Goal: Task Accomplishment & Management: Use online tool/utility

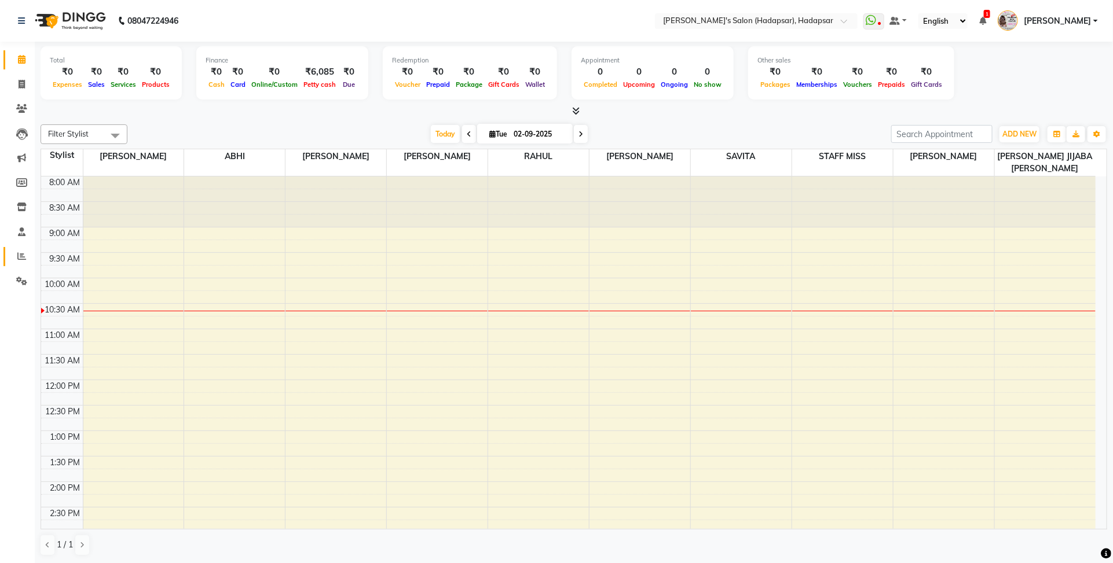
drag, startPoint x: 21, startPoint y: 249, endPoint x: 29, endPoint y: 244, distance: 9.3
click at [21, 250] on link "Reports" at bounding box center [17, 256] width 28 height 19
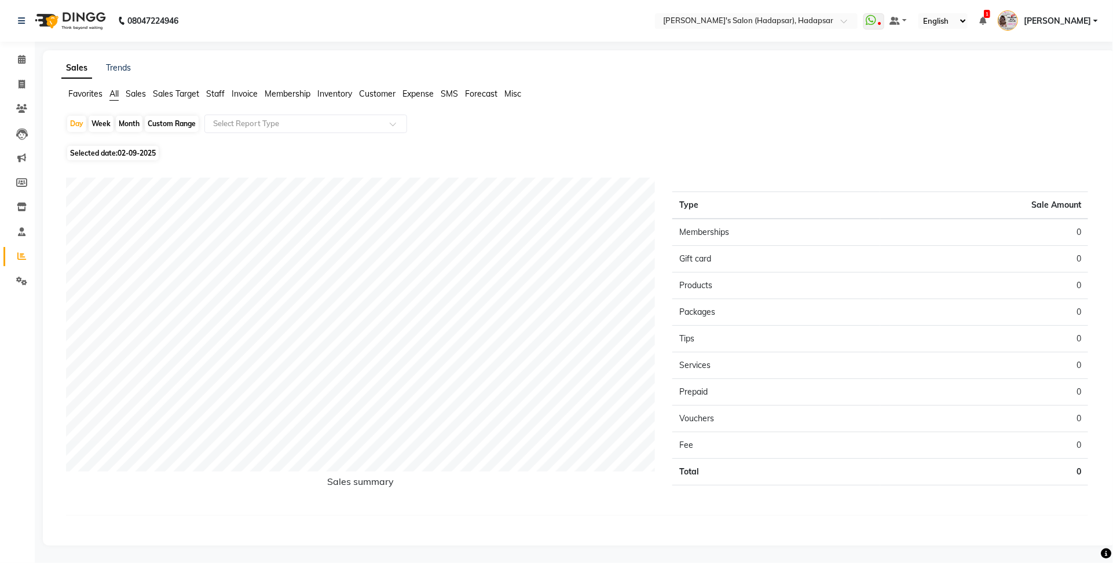
click at [218, 91] on span "Staff" at bounding box center [215, 94] width 19 height 10
click at [125, 122] on div "Month" at bounding box center [129, 124] width 27 height 16
select select "9"
select select "2025"
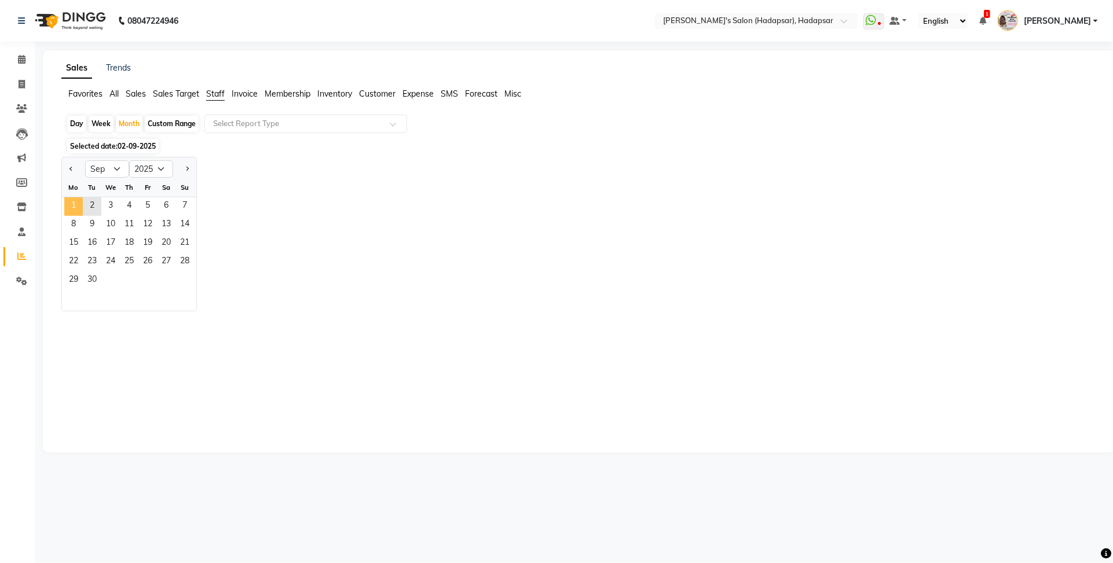
click at [74, 204] on span "1" at bounding box center [73, 206] width 19 height 19
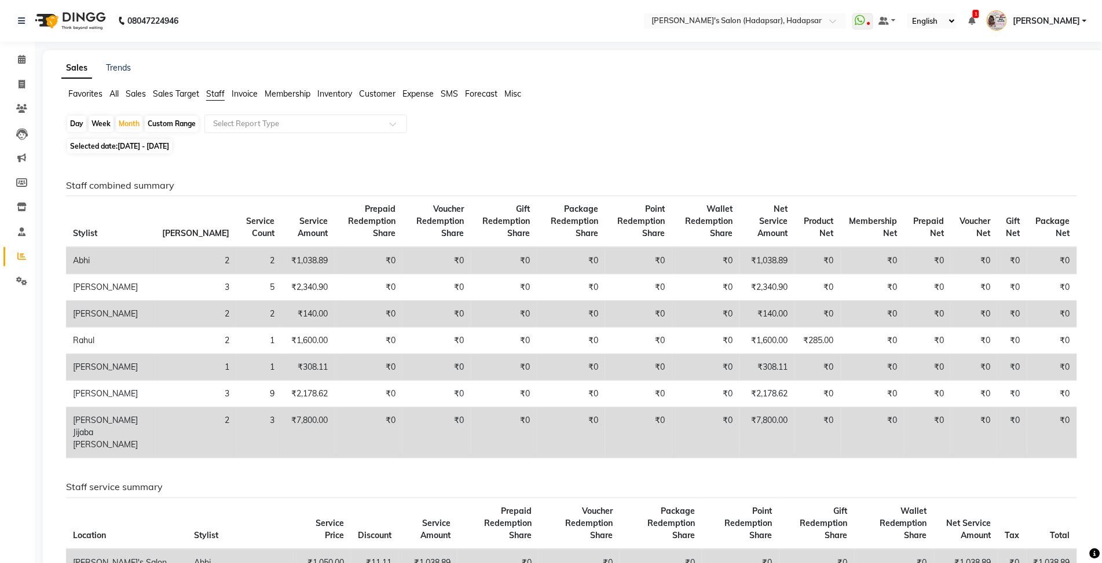
click at [574, 155] on div "Day Week Month Custom Range Select Report Type Selected date: [DATE] - [DATE] S…" at bounding box center [573, 559] width 1025 height 888
click at [148, 142] on span "[DATE] - [DATE]" at bounding box center [144, 146] width 52 height 9
select select "9"
select select "2025"
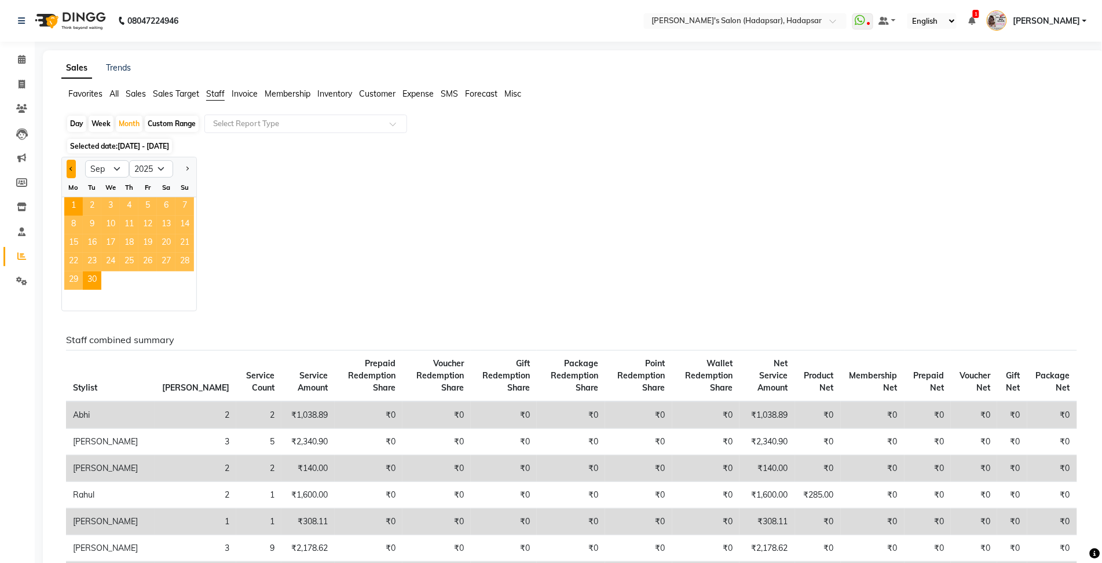
click at [71, 168] on span "Previous month" at bounding box center [71, 169] width 4 height 4
select select "8"
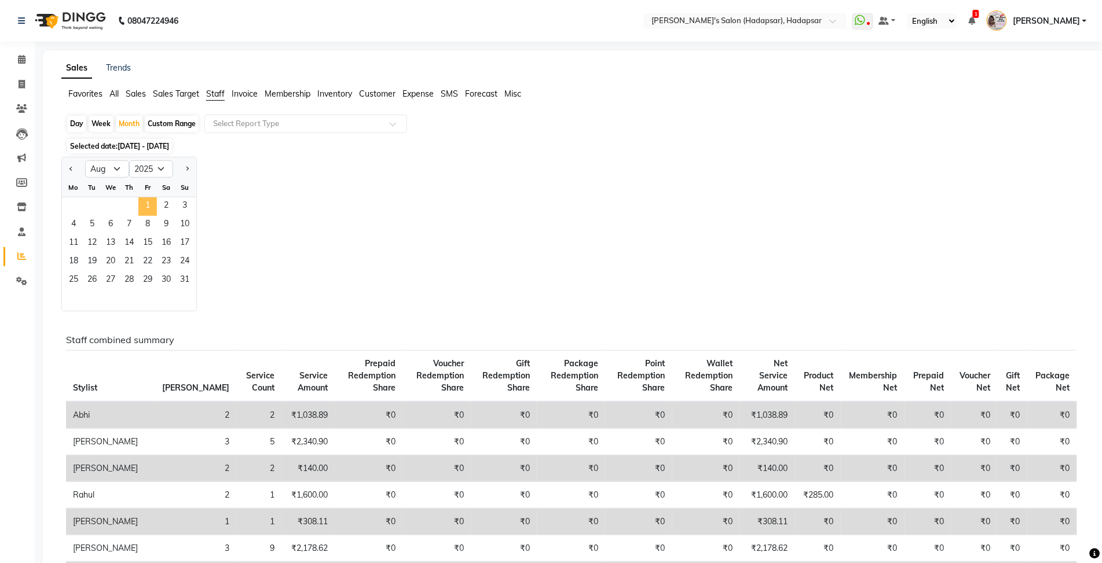
click at [146, 204] on span "1" at bounding box center [147, 206] width 19 height 19
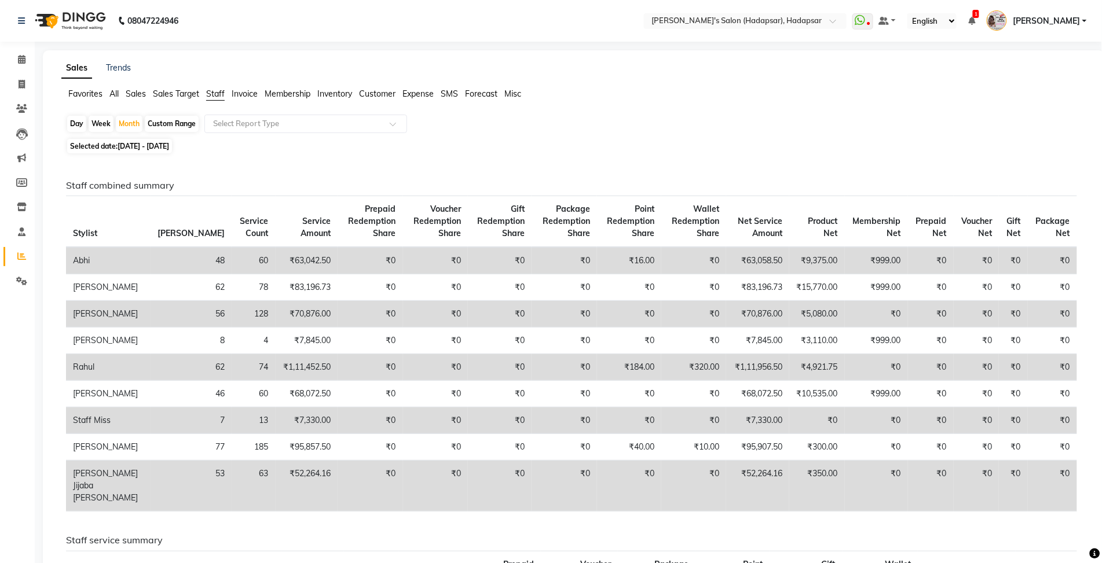
click at [24, 58] on icon at bounding box center [22, 59] width 8 height 9
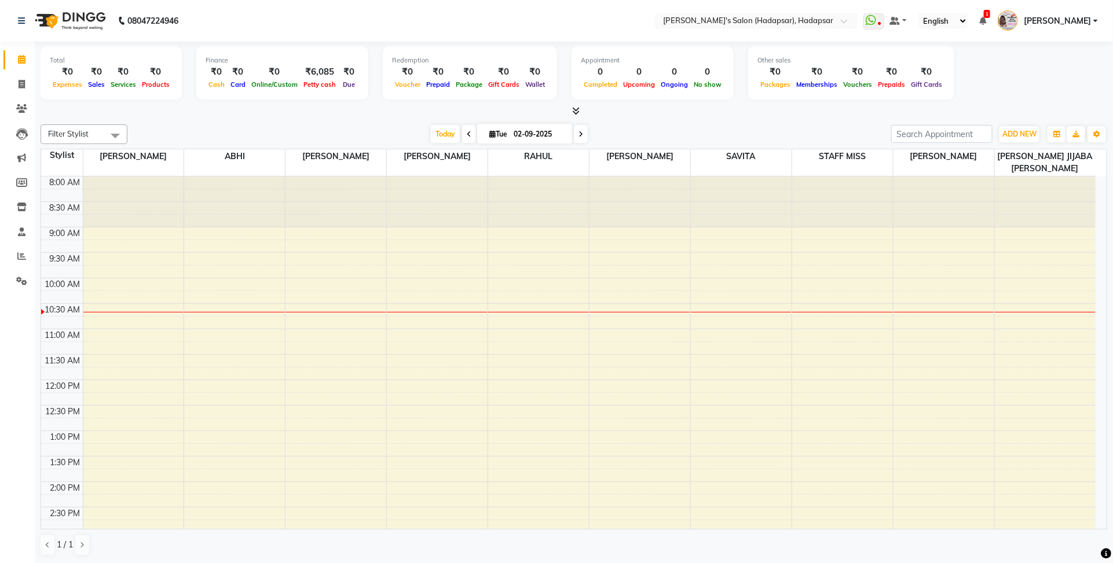
click at [467, 133] on icon at bounding box center [469, 134] width 5 height 7
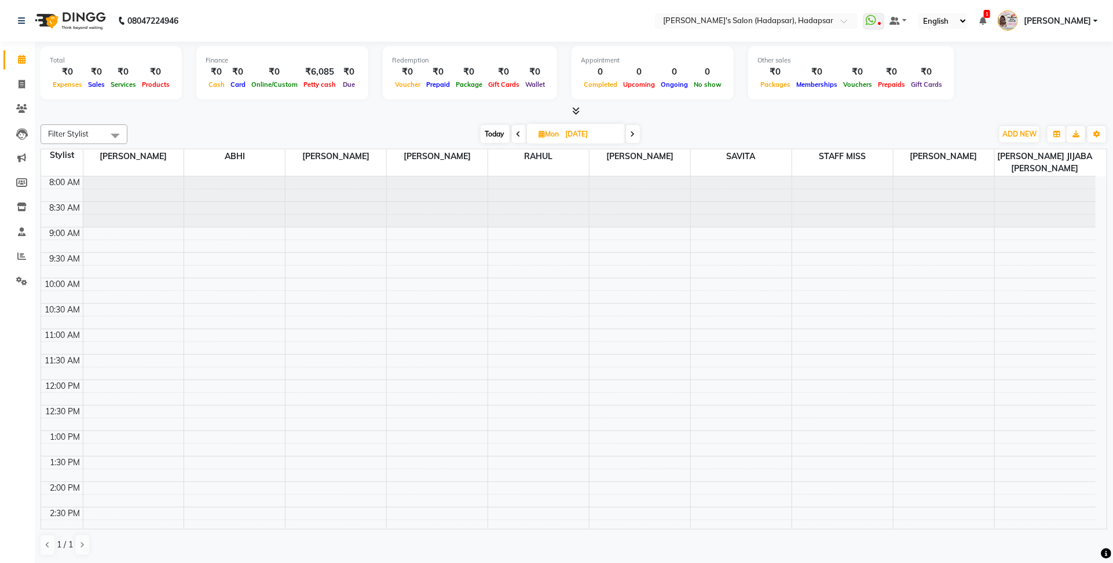
scroll to position [103, 0]
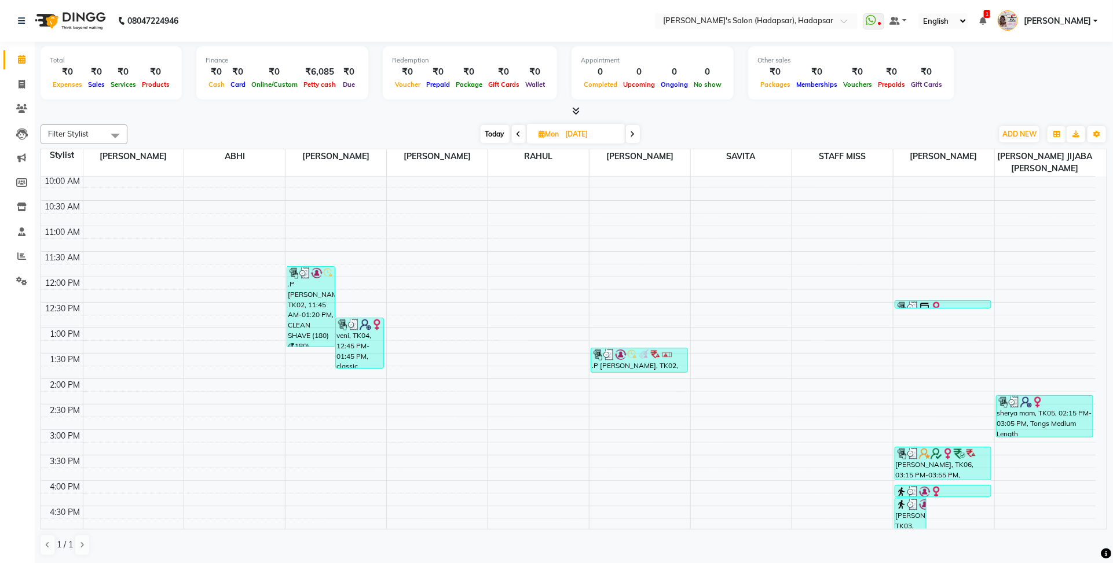
click at [513, 129] on span at bounding box center [519, 134] width 14 height 18
type input "[DATE]"
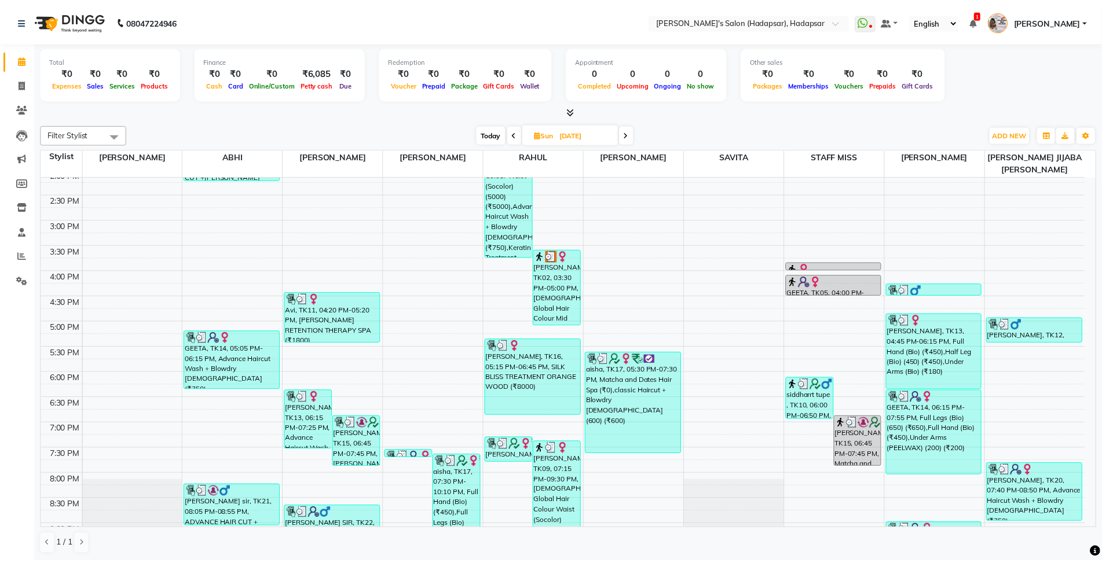
scroll to position [393, 0]
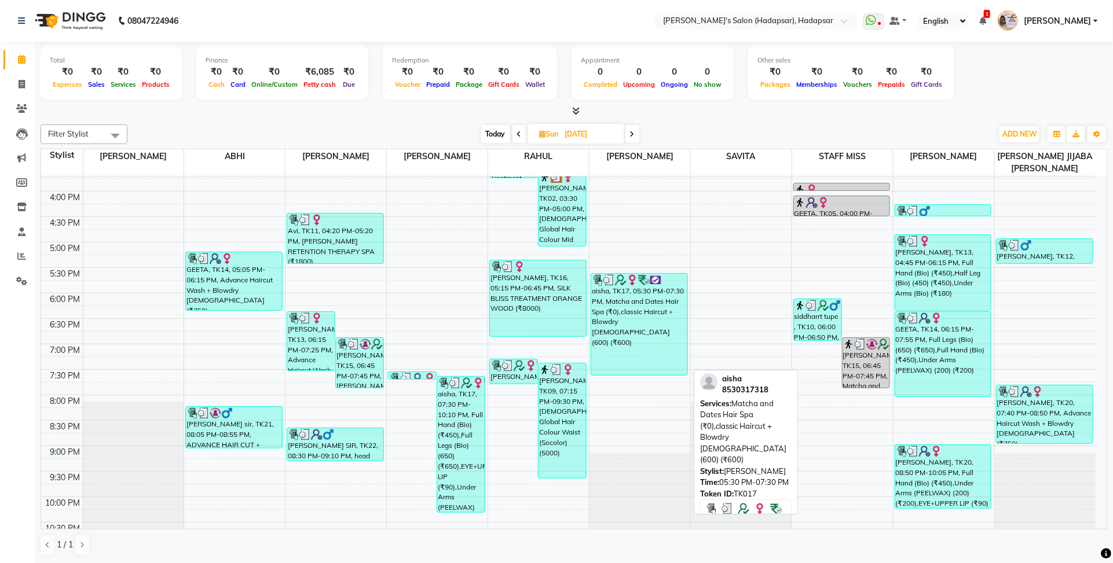
click at [635, 348] on div "aisha, TK17, 05:30 PM-07:30 PM, Matcha and Dates Hair Spa (₹0),classic Haircut …" at bounding box center [639, 324] width 96 height 101
select select "3"
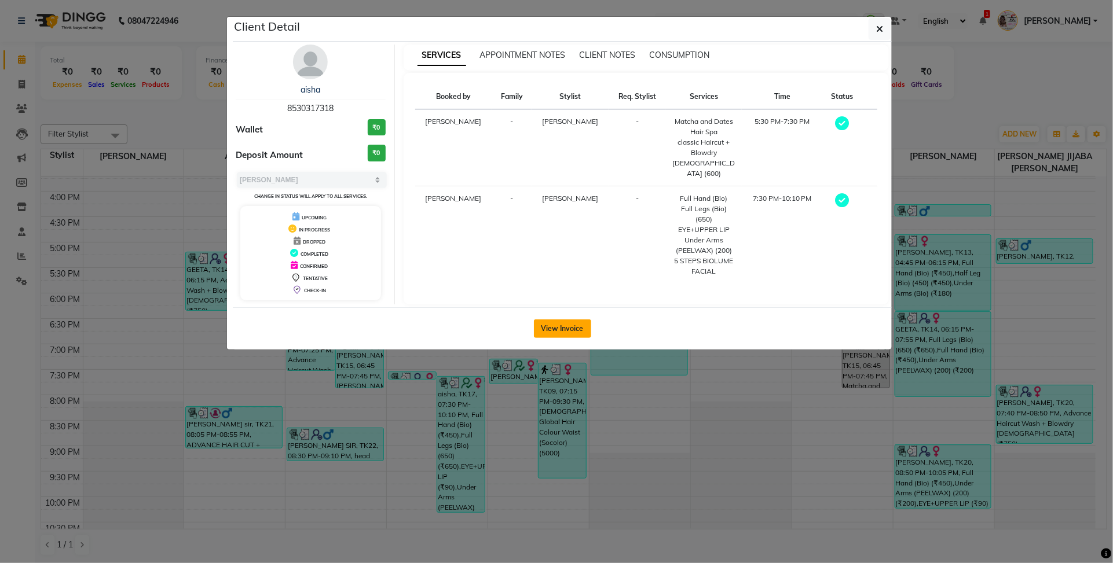
click at [571, 331] on button "View Invoice" at bounding box center [562, 329] width 57 height 19
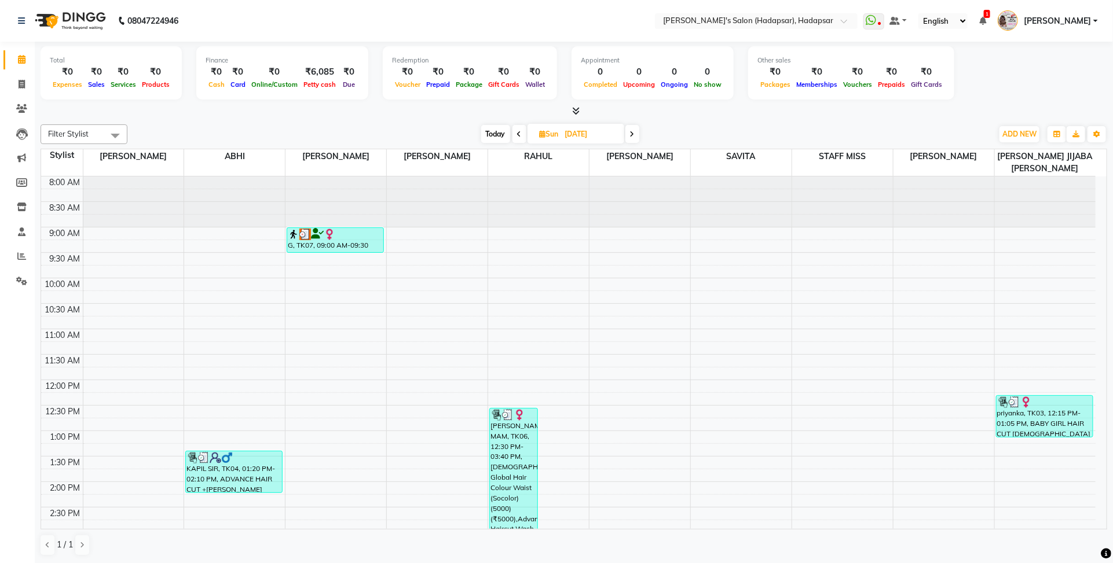
click at [519, 131] on icon at bounding box center [519, 134] width 5 height 7
type input "[DATE]"
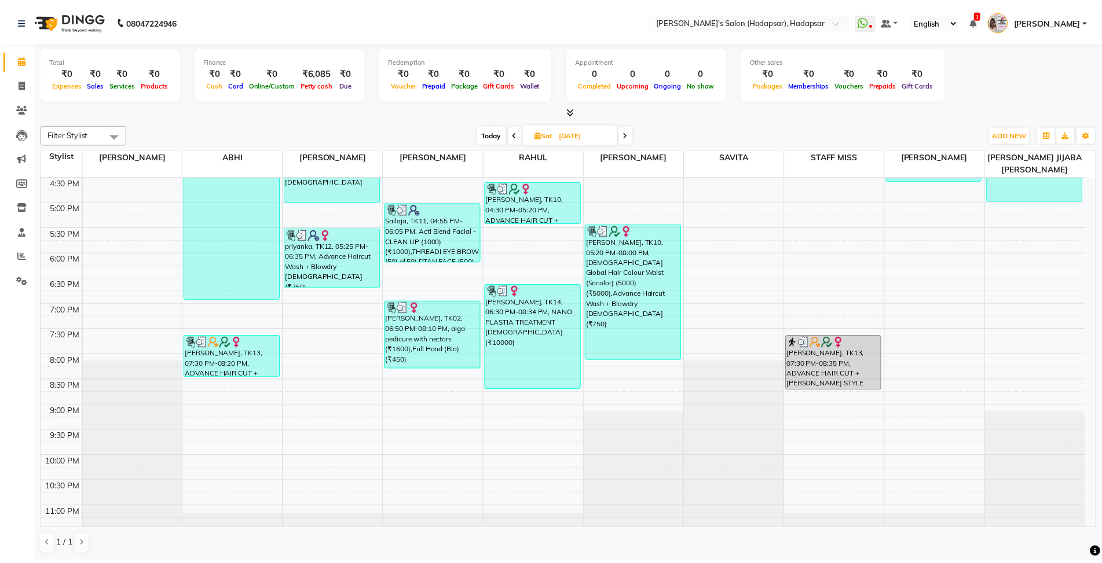
scroll to position [472, 0]
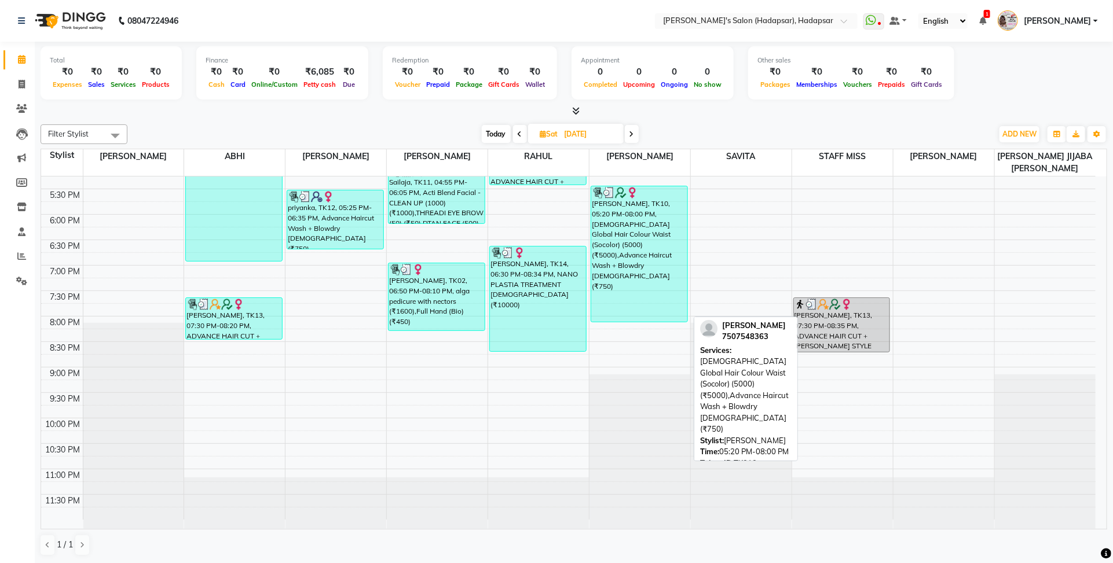
click at [652, 278] on div "[PERSON_NAME], TK10, 05:20 PM-08:00 PM, [DEMOGRAPHIC_DATA] Global Hair Colour W…" at bounding box center [639, 253] width 96 height 135
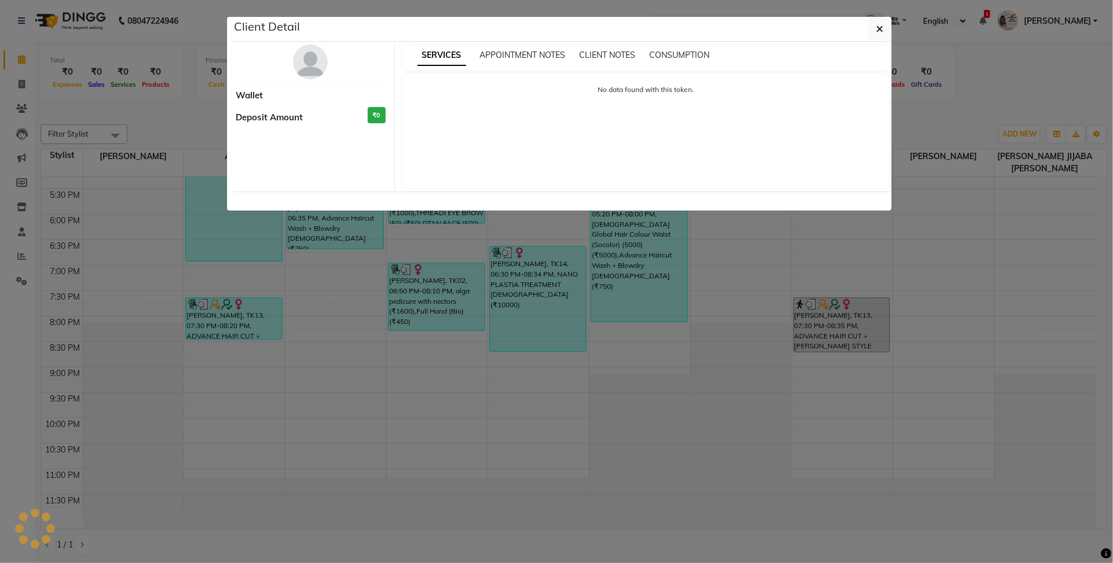
select select "3"
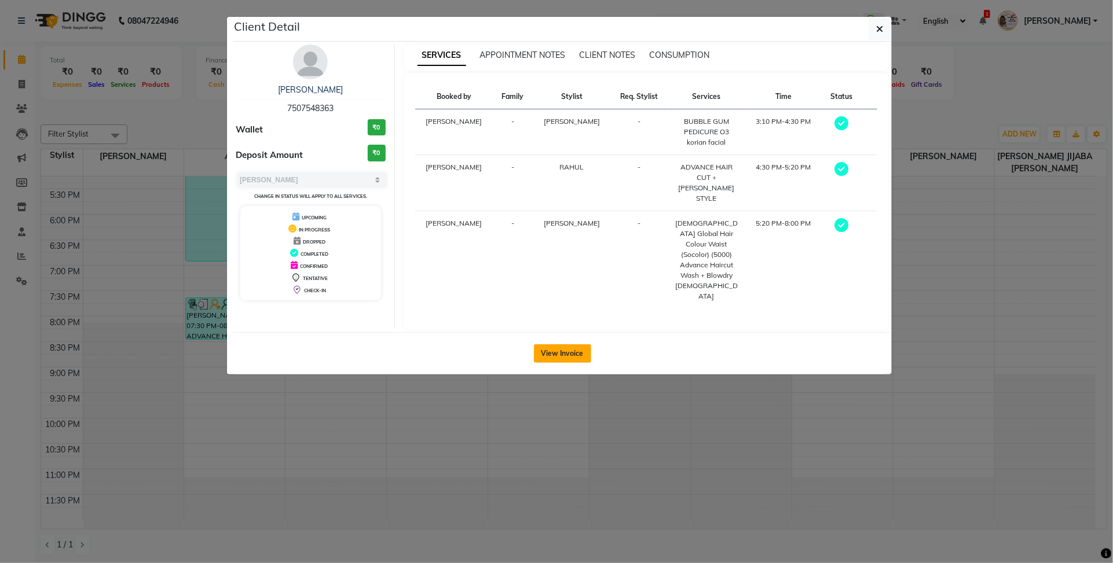
click at [564, 344] on button "View Invoice" at bounding box center [562, 353] width 57 height 19
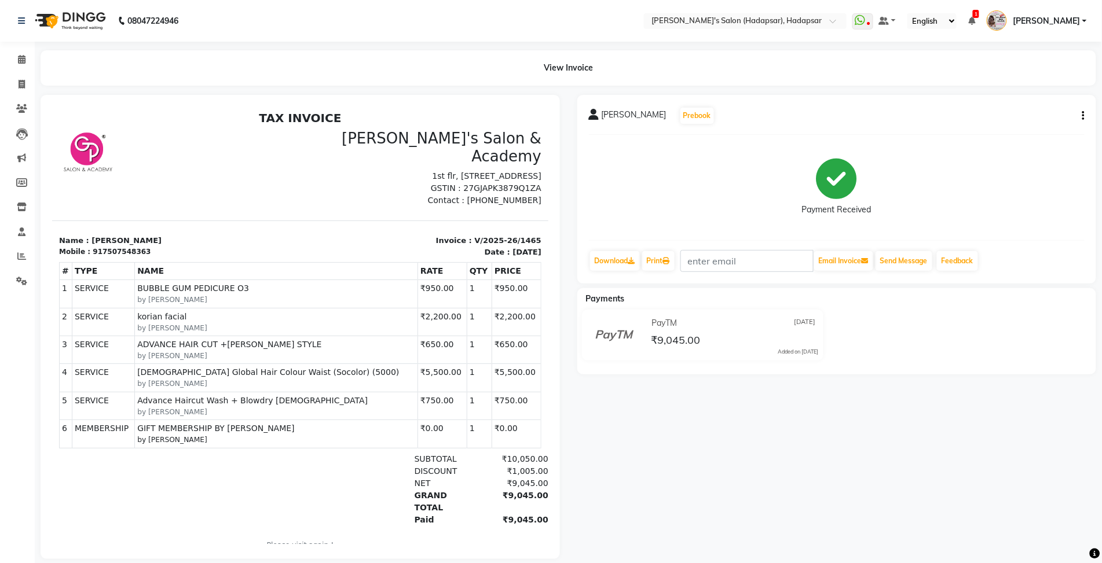
scroll to position [24, 0]
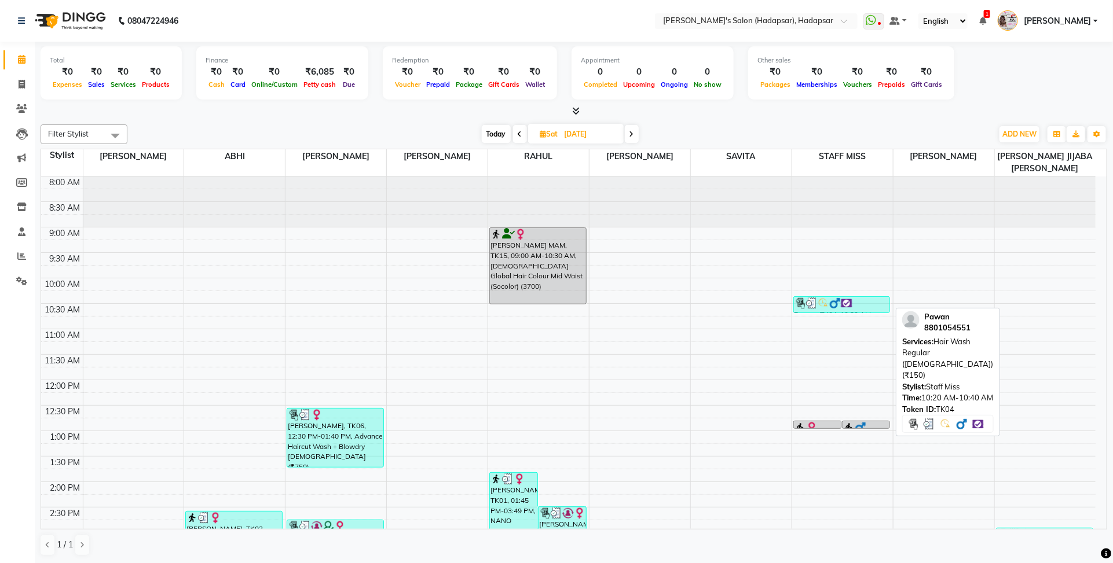
click at [861, 303] on div at bounding box center [841, 304] width 95 height 12
select select "3"
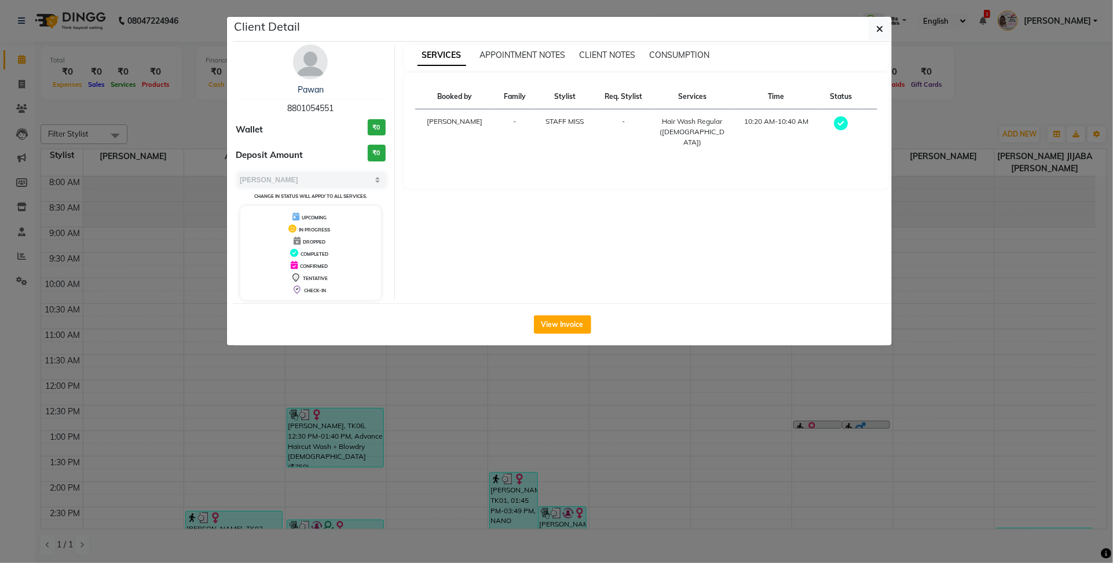
drag, startPoint x: 941, startPoint y: 284, endPoint x: 907, endPoint y: 337, distance: 63.3
click at [941, 284] on ngb-modal-window "Client Detail Pawan 8801054551 Wallet ₹0 Deposit Amount ₹0 Select MARK DONE UPC…" at bounding box center [556, 281] width 1113 height 563
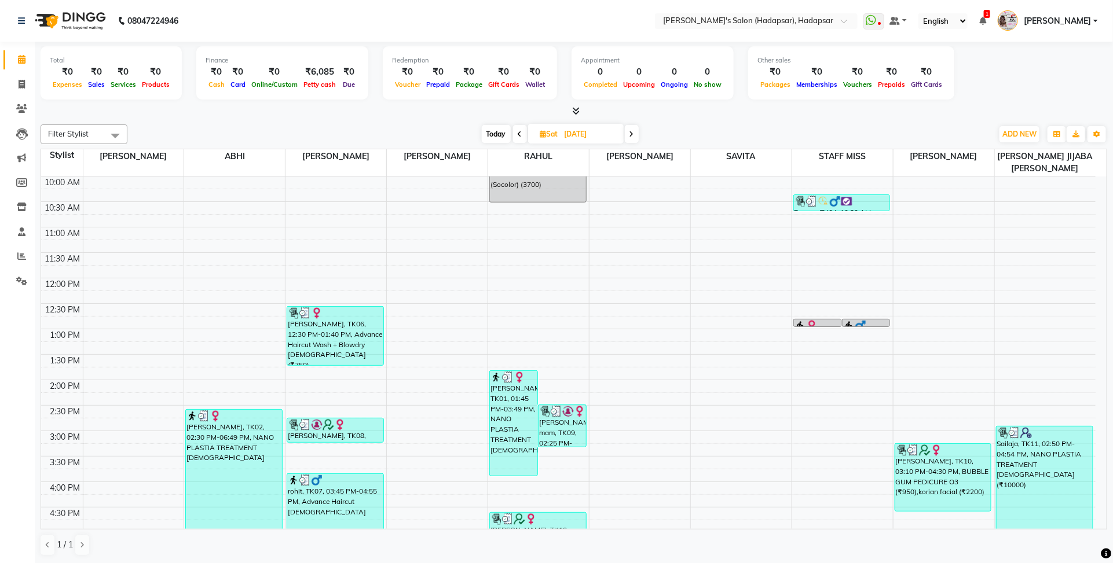
scroll to position [217, 0]
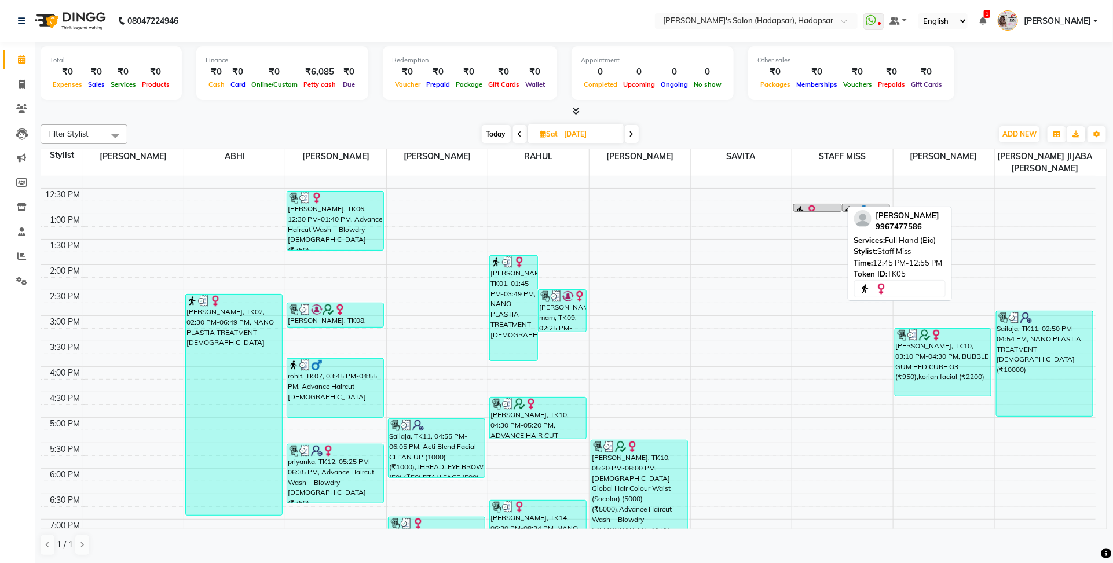
click at [820, 204] on link "[PERSON_NAME], TK05, 12:45 PM-12:55 PM, Full Hand (Bio)" at bounding box center [817, 208] width 49 height 8
select select "3"
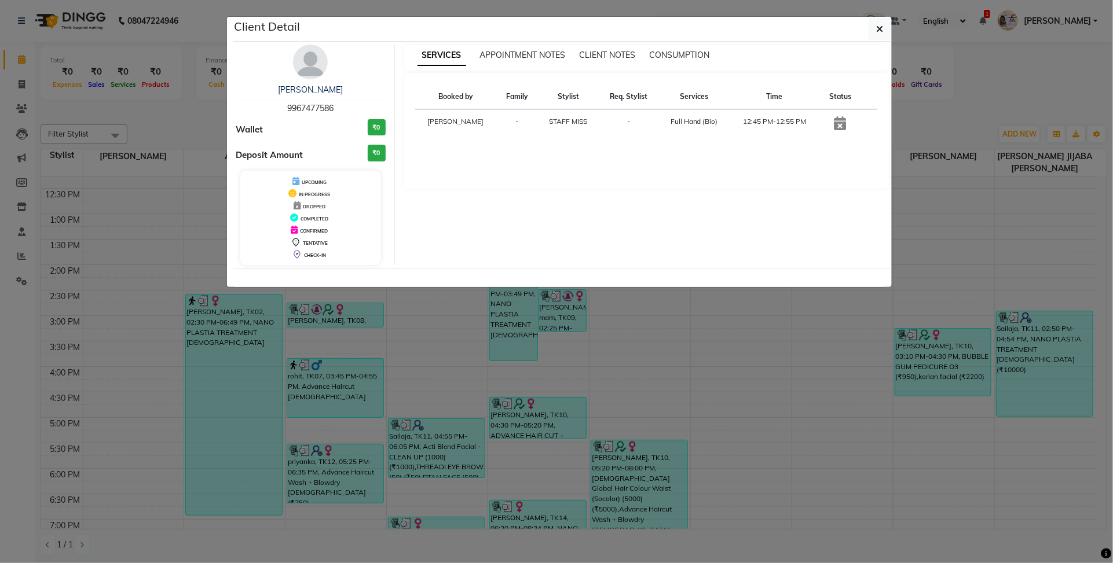
click at [798, 310] on ngb-modal-window "Client Detail [PERSON_NAME] 9967477586 Wallet ₹0 Deposit Amount ₹0 UPCOMING IN …" at bounding box center [556, 281] width 1113 height 563
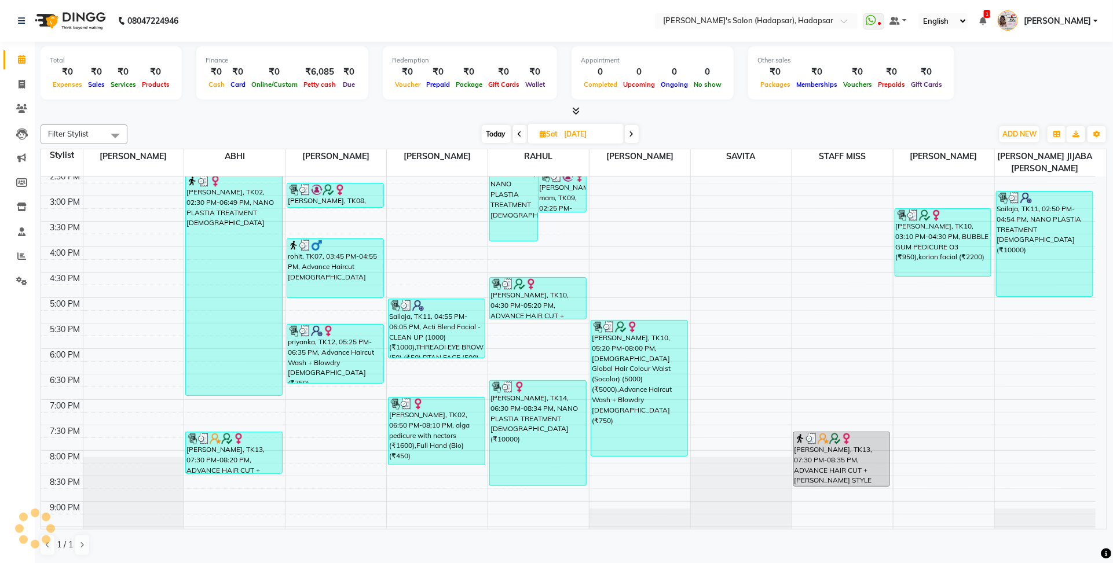
scroll to position [472, 0]
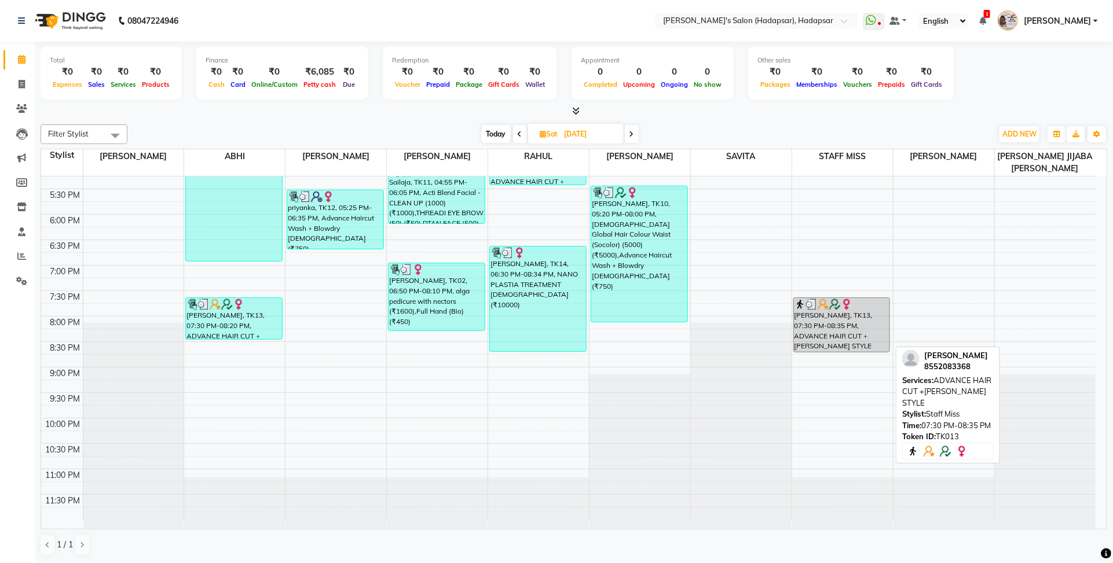
click at [820, 313] on div "[PERSON_NAME], TK13, 07:30 PM-08:35 PM, ADVANCE HAIR CUT +[PERSON_NAME] STYLE" at bounding box center [842, 325] width 96 height 54
select select "3"
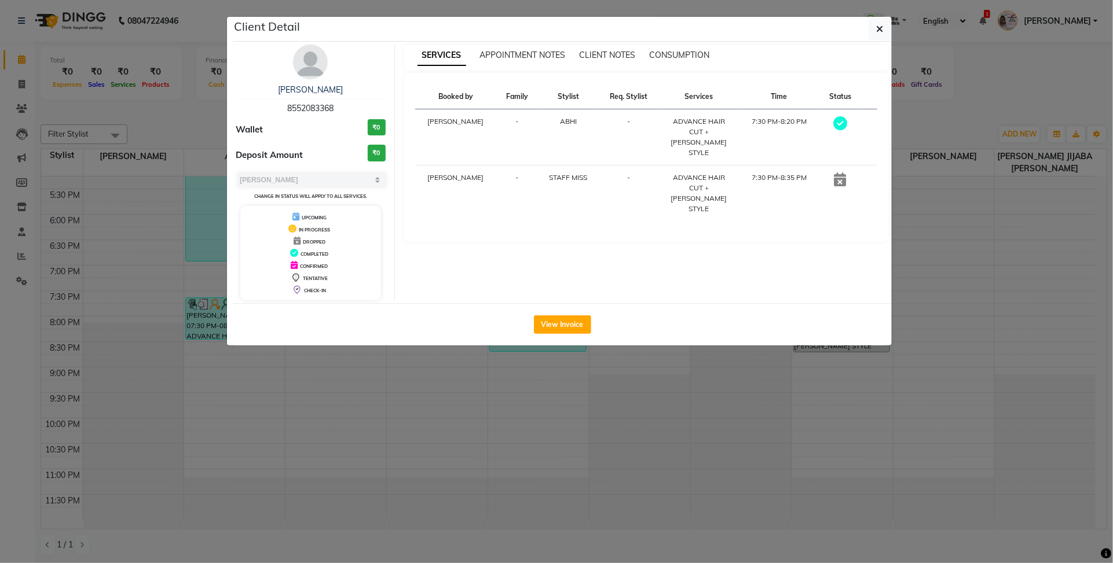
click at [710, 391] on ngb-modal-window "Client Detail [PERSON_NAME] 8552083368 Wallet ₹0 Deposit Amount ₹0 Select MARK …" at bounding box center [556, 281] width 1113 height 563
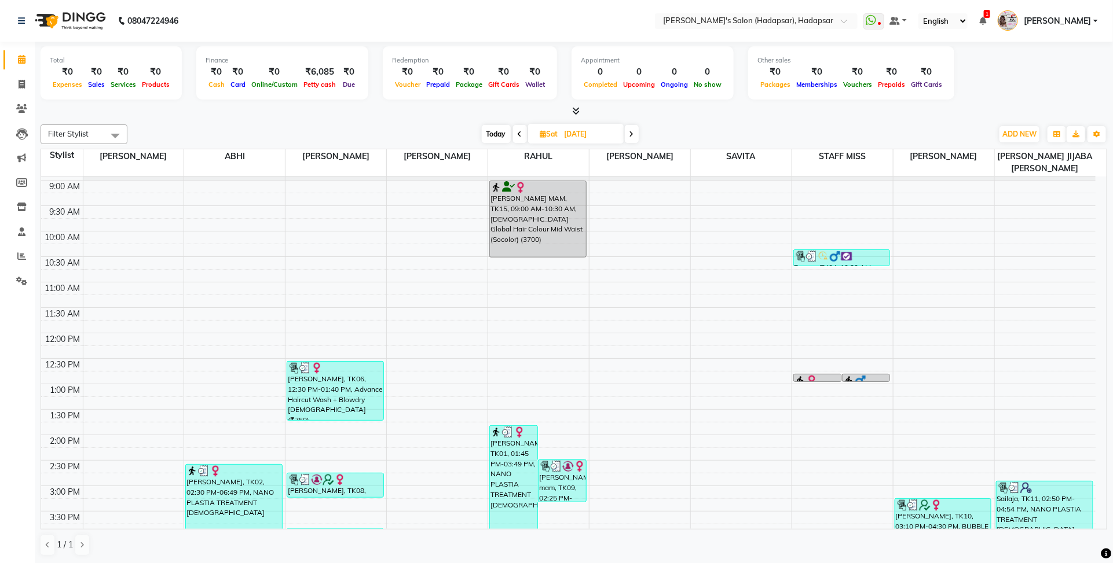
scroll to position [0, 0]
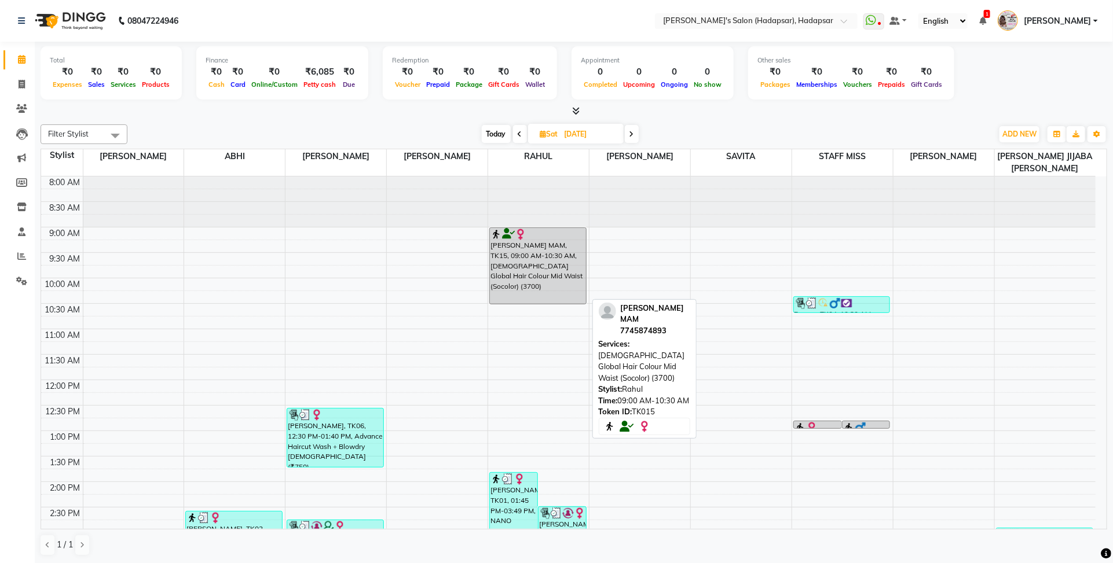
click at [553, 277] on div "[PERSON_NAME] MAM, TK15, 09:00 AM-10:30 AM, [DEMOGRAPHIC_DATA] Global Hair Colo…" at bounding box center [538, 266] width 96 height 76
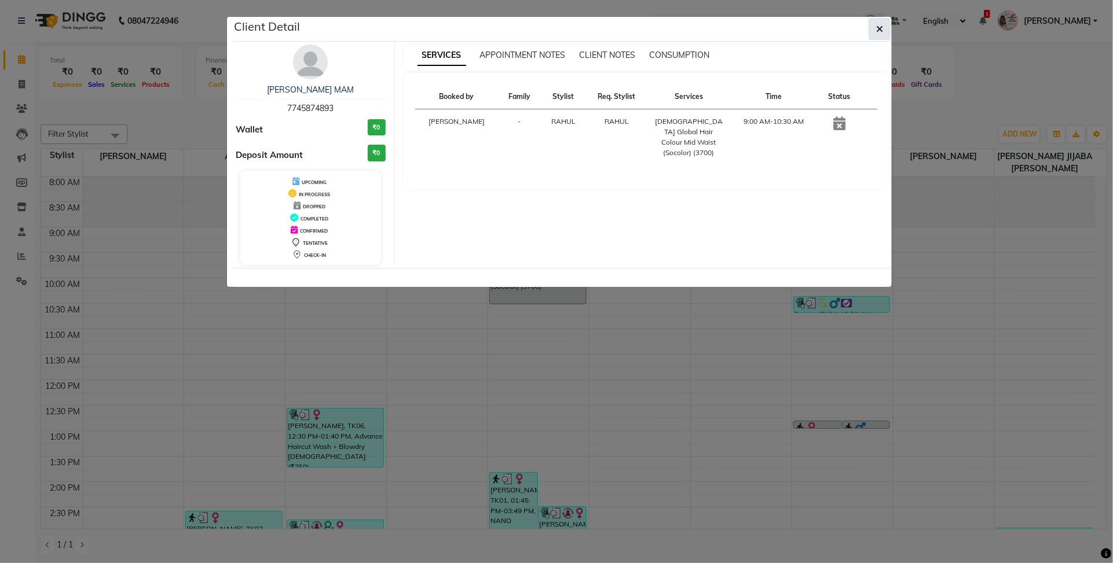
drag, startPoint x: 881, startPoint y: 26, endPoint x: 764, endPoint y: 184, distance: 196.1
click at [880, 28] on icon "button" at bounding box center [879, 28] width 7 height 9
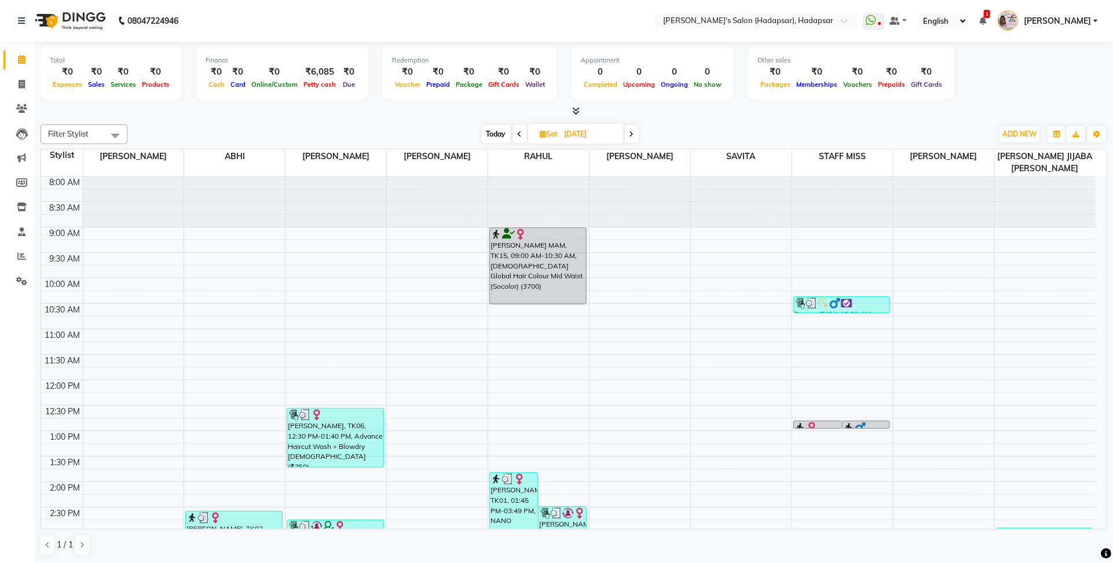
scroll to position [72, 0]
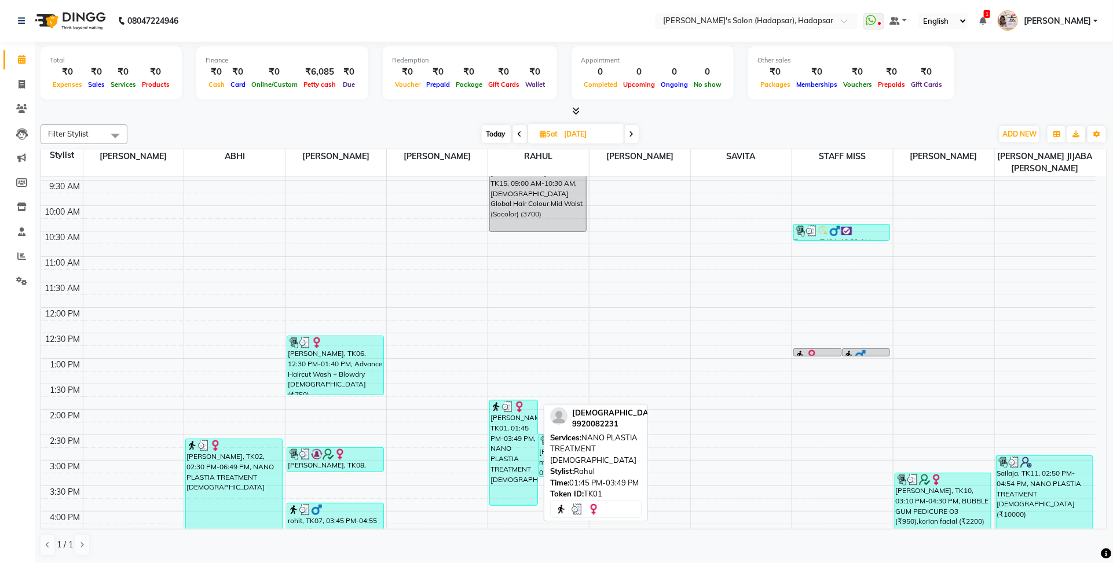
click at [523, 440] on div "[PERSON_NAME], TK01, 01:45 PM-03:49 PM, NANO PLASTIA TREATMENT [DEMOGRAPHIC_DAT…" at bounding box center [513, 453] width 47 height 105
select select "3"
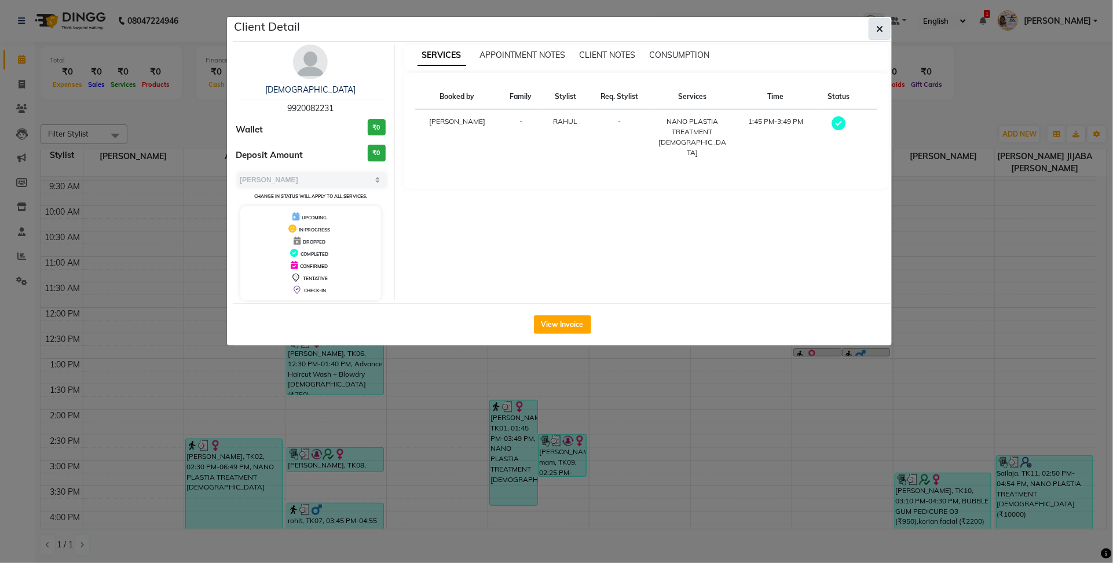
click at [878, 24] on icon "button" at bounding box center [879, 28] width 7 height 9
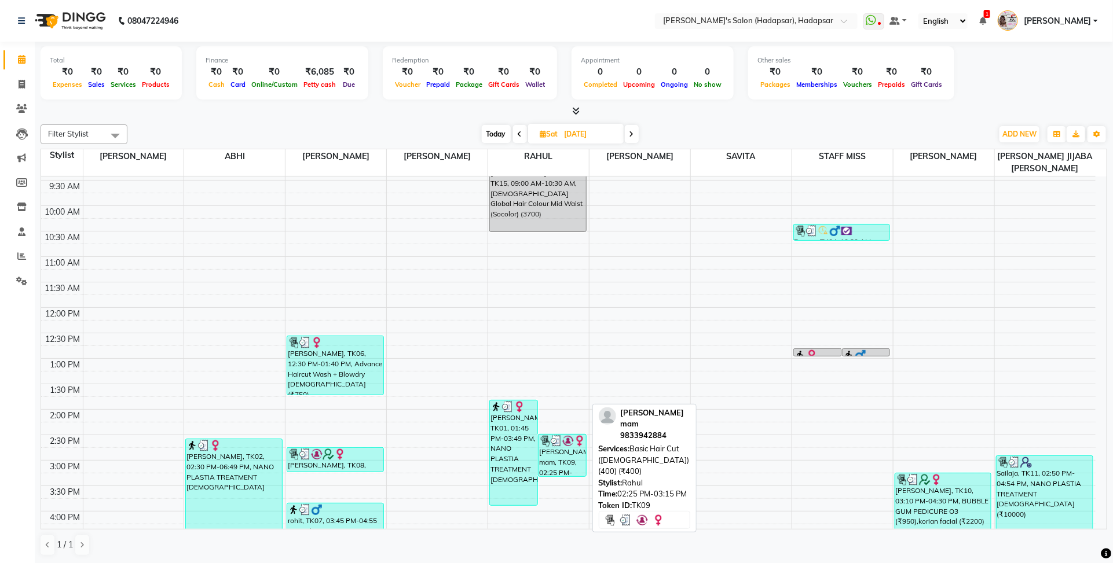
click at [566, 461] on div "[PERSON_NAME] mam, TK09, 02:25 PM-03:15 PM, Basic Hair Cut ([DEMOGRAPHIC_DATA])…" at bounding box center [561, 456] width 47 height 42
select select "3"
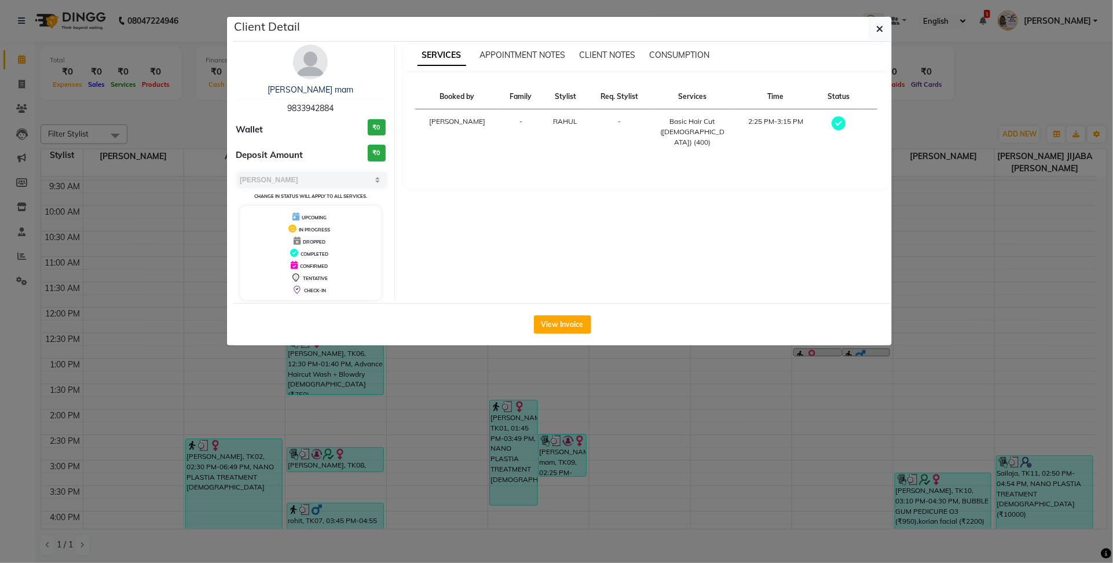
click at [1005, 251] on ngb-modal-window "Client Detail [PERSON_NAME] mam 9833942884 Wallet ₹0 Deposit Amount ₹0 Select M…" at bounding box center [556, 281] width 1113 height 563
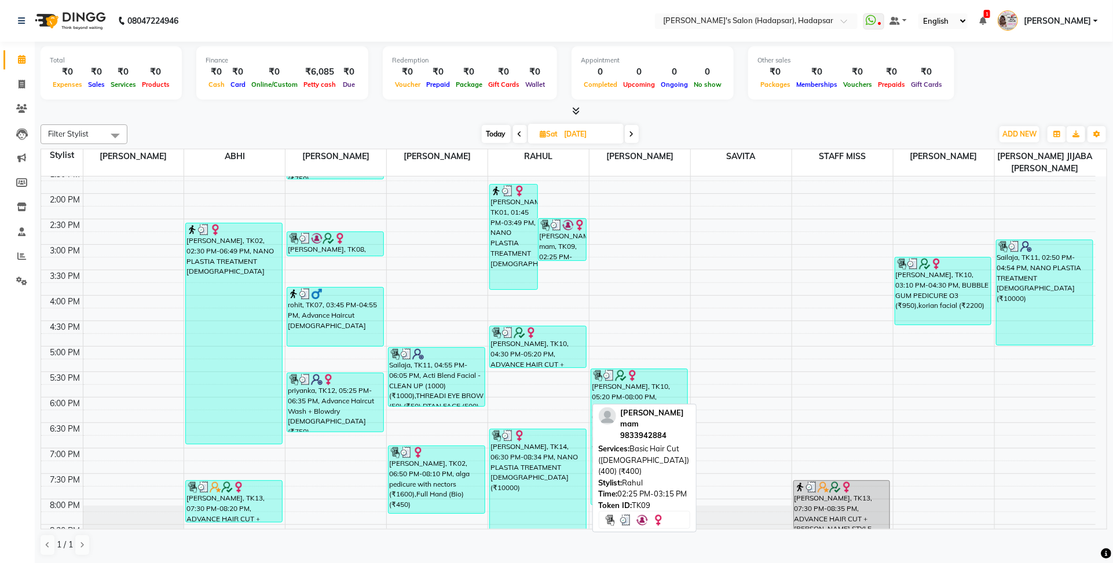
scroll to position [289, 0]
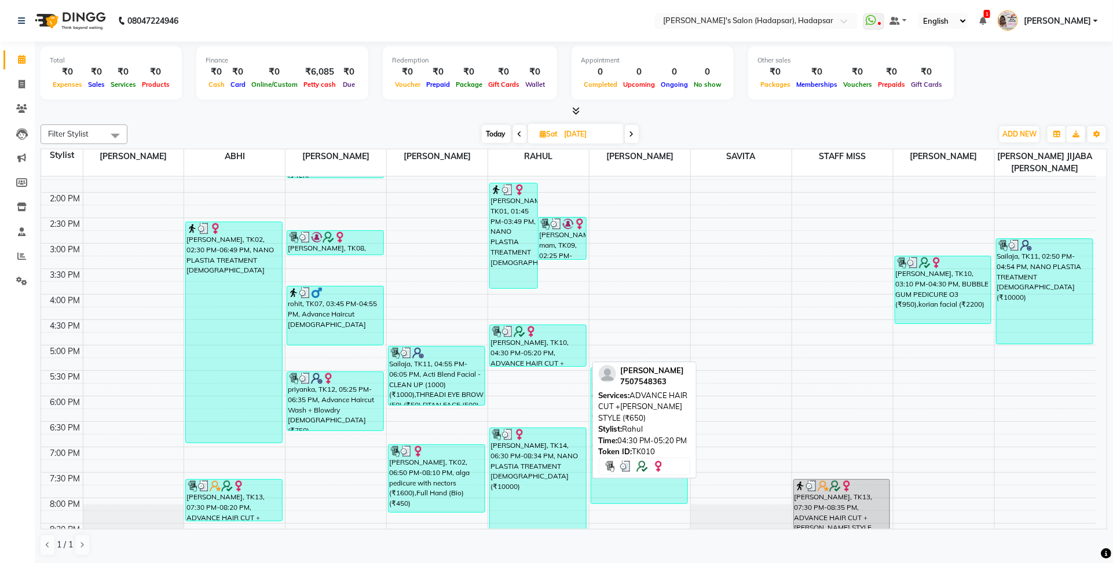
click at [551, 354] on div "[PERSON_NAME], TK10, 04:30 PM-05:20 PM, ADVANCE HAIR CUT +[PERSON_NAME] STYLE (…" at bounding box center [538, 345] width 96 height 41
select select "3"
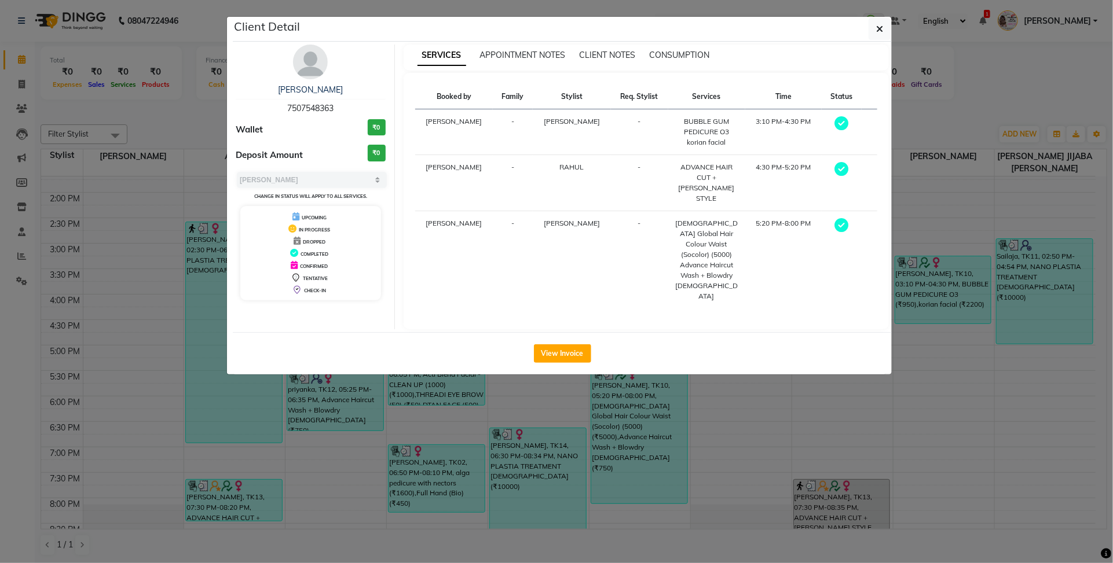
click at [653, 400] on ngb-modal-window "Client Detail [PERSON_NAME] 7507548363 Wallet ₹0 Deposit Amount ₹0 Select MARK …" at bounding box center [556, 281] width 1113 height 563
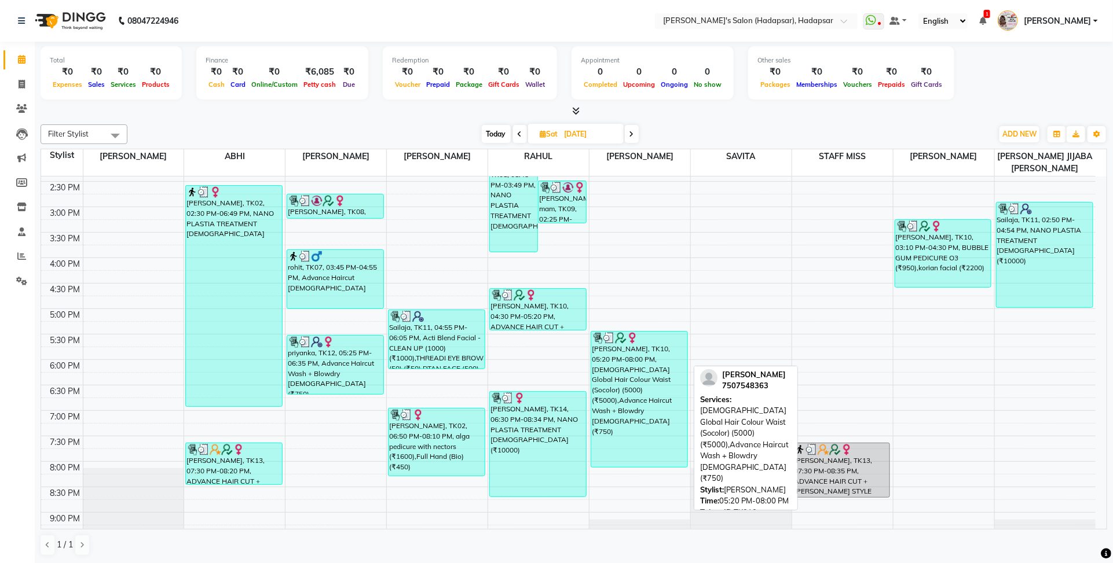
scroll to position [362, 0]
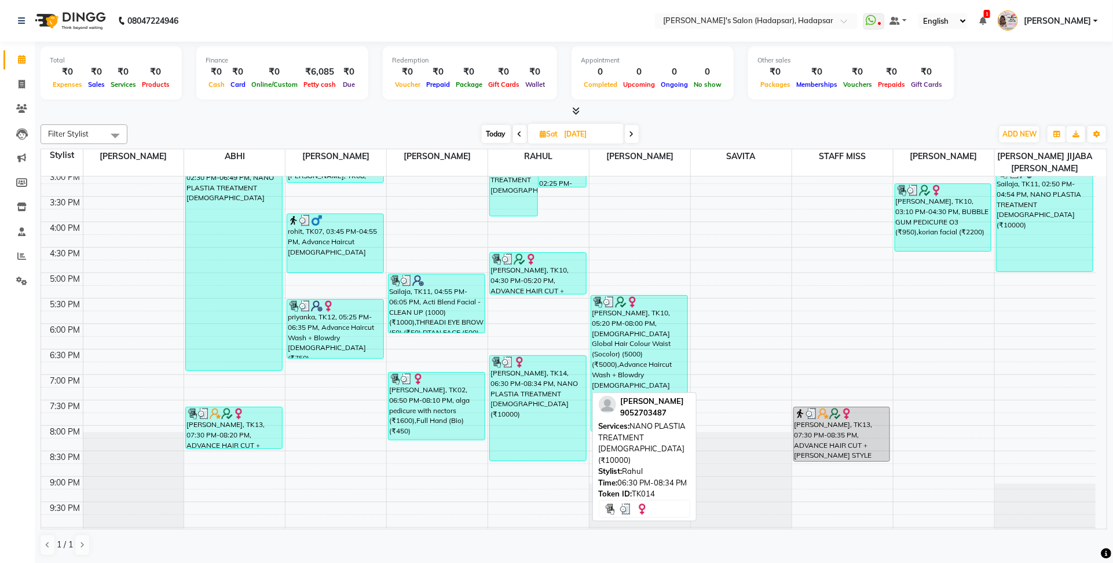
click at [542, 411] on div "[PERSON_NAME], TK14, 06:30 PM-08:34 PM, NANO PLASTIA TREATMENT [DEMOGRAPHIC_DAT…" at bounding box center [538, 408] width 96 height 105
select select "3"
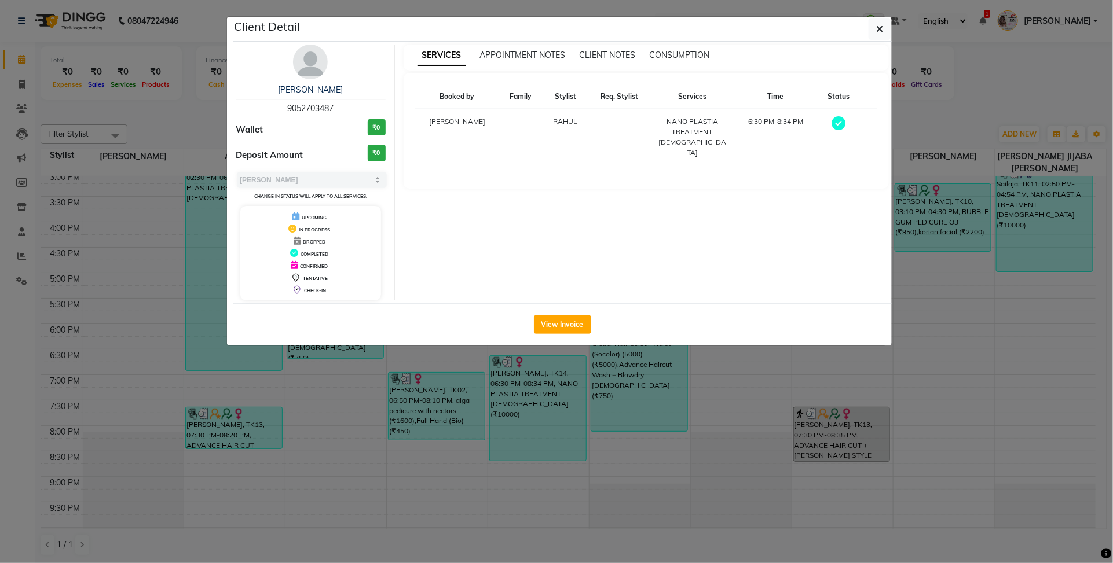
click at [669, 387] on ngb-modal-window "Client Detail [PERSON_NAME] 9052703487 Wallet ₹0 Deposit Amount ₹0 Select MARK …" at bounding box center [556, 281] width 1113 height 563
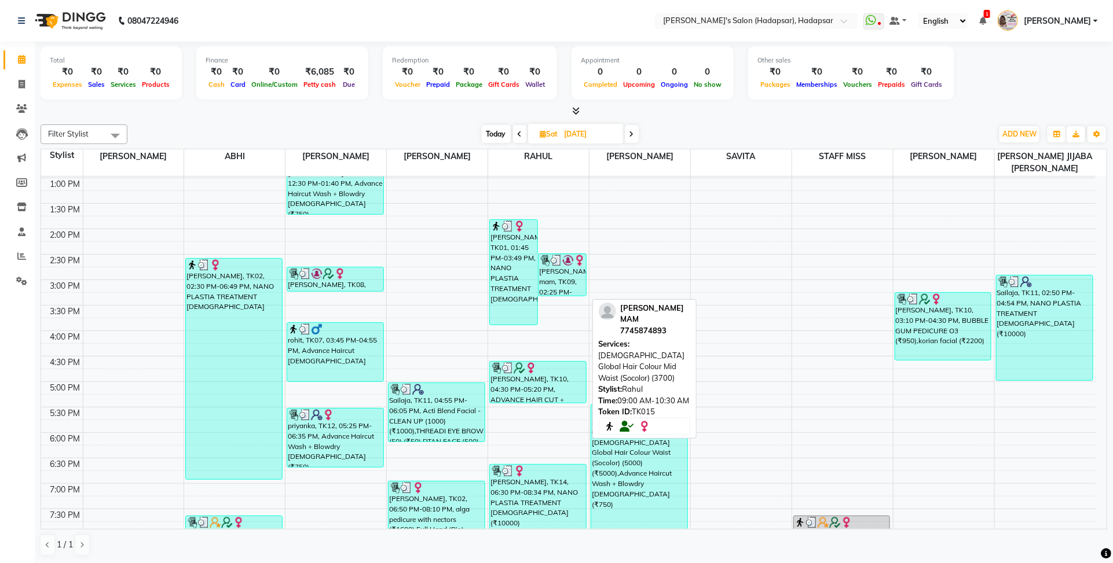
scroll to position [217, 0]
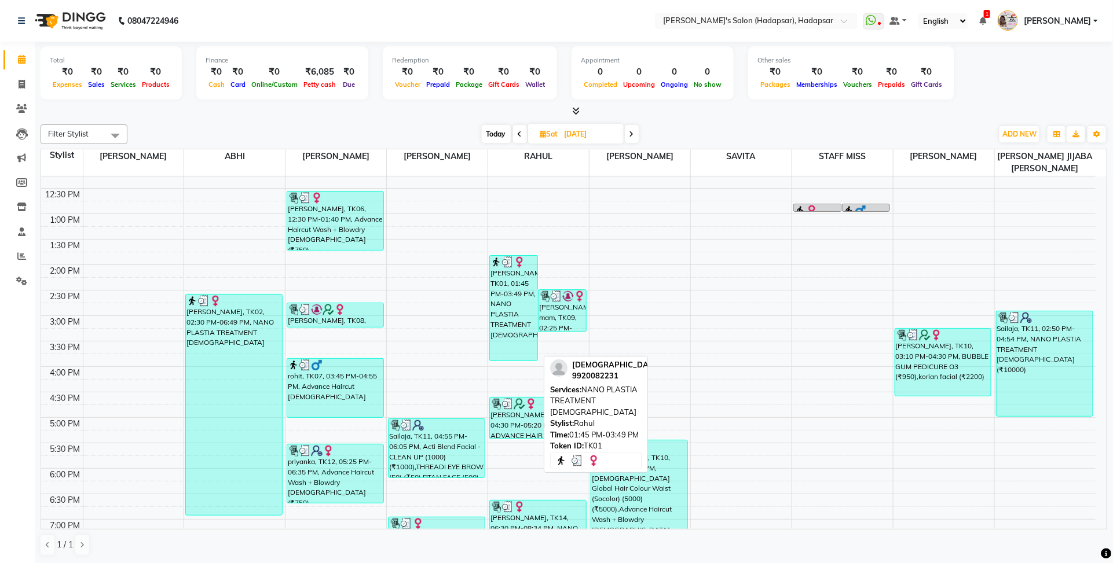
click at [521, 298] on div "[PERSON_NAME], TK01, 01:45 PM-03:49 PM, NANO PLASTIA TREATMENT [DEMOGRAPHIC_DAT…" at bounding box center [513, 308] width 47 height 105
select select "3"
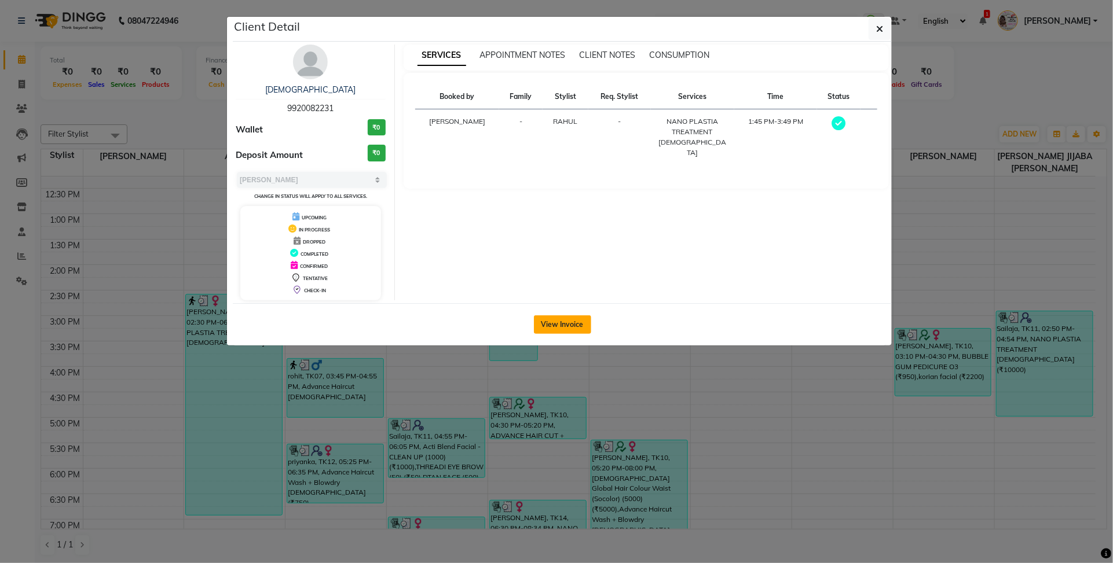
click at [560, 325] on button "View Invoice" at bounding box center [562, 325] width 57 height 19
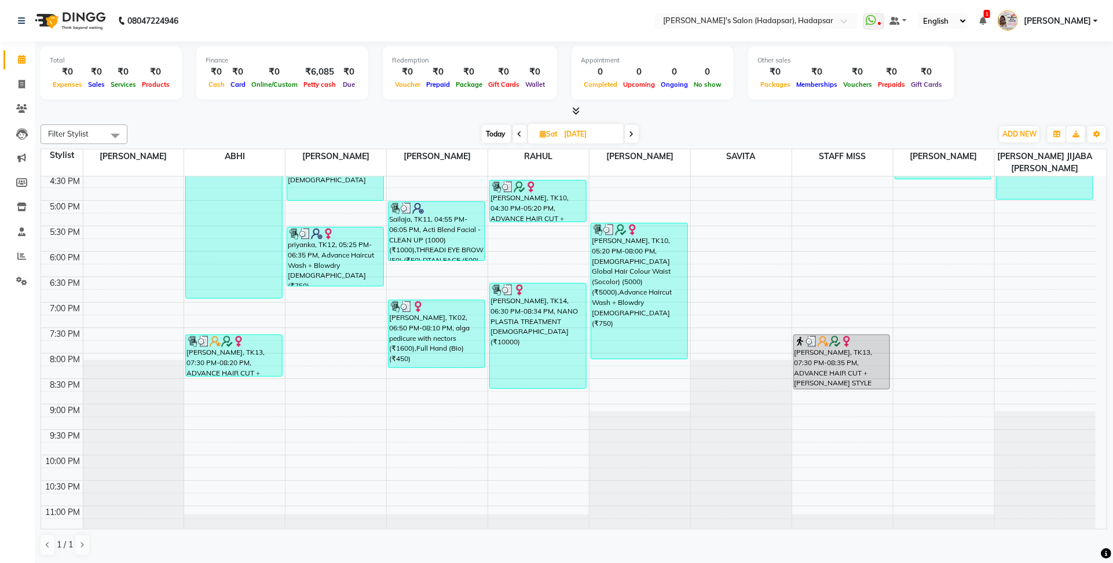
scroll to position [289, 0]
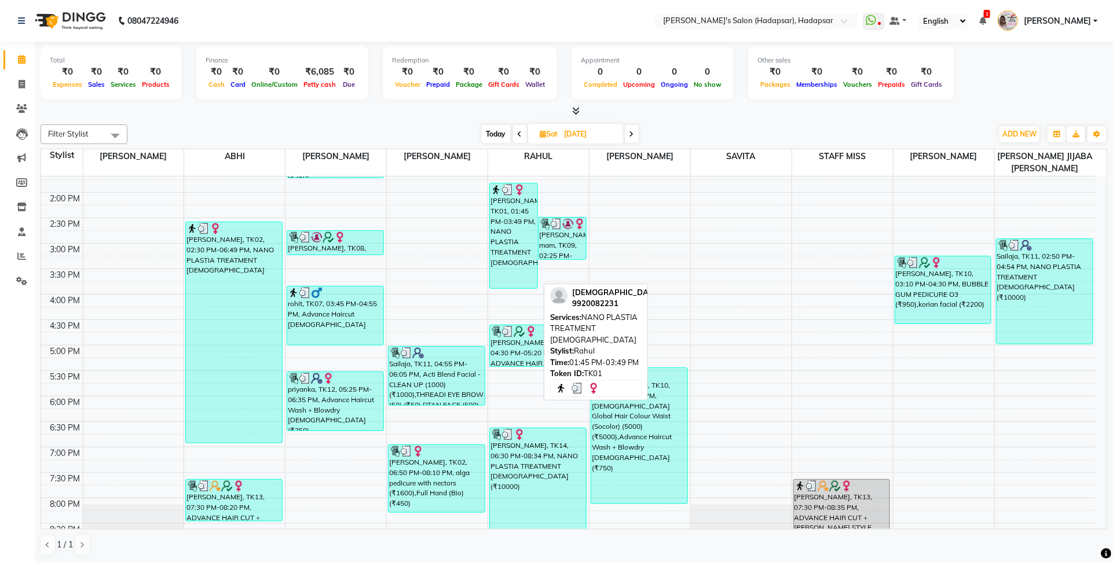
click at [523, 275] on div "[PERSON_NAME], TK01, 01:45 PM-03:49 PM, NANO PLASTIA TREATMENT [DEMOGRAPHIC_DAT…" at bounding box center [513, 236] width 47 height 105
select select "3"
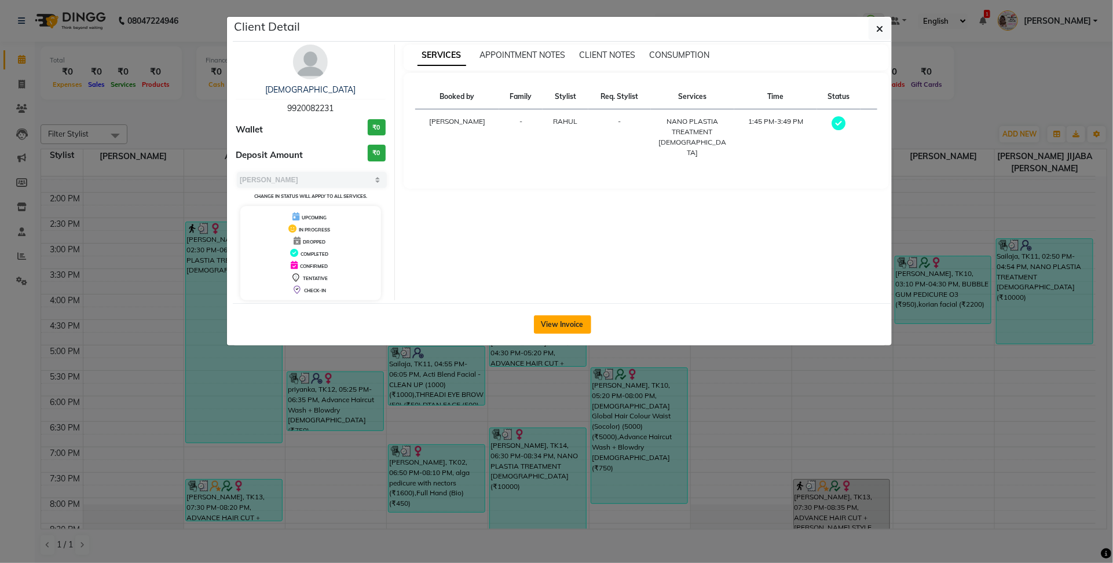
click at [579, 317] on button "View Invoice" at bounding box center [562, 325] width 57 height 19
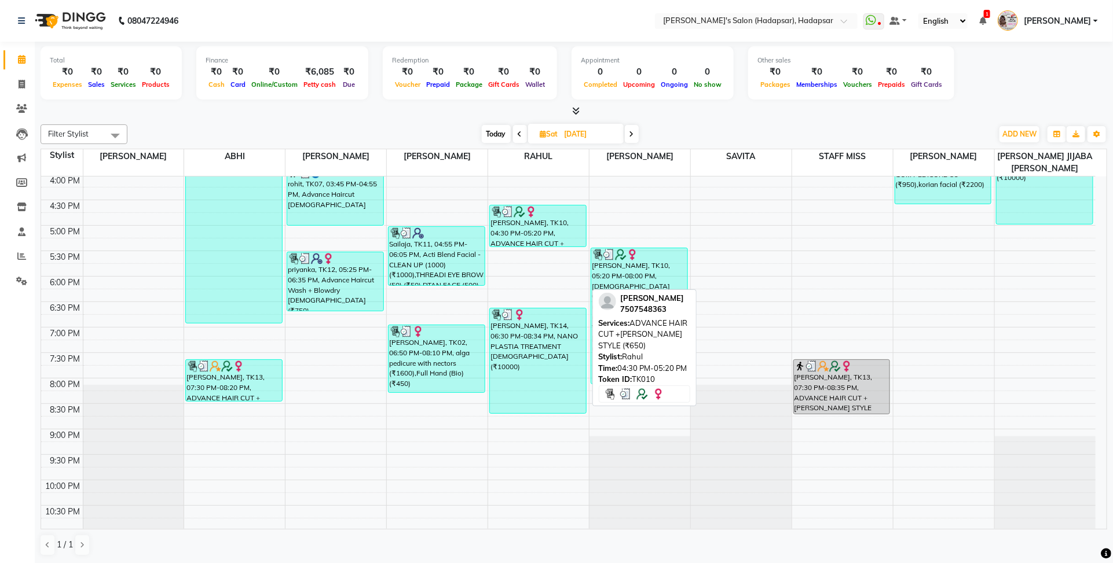
scroll to position [472, 0]
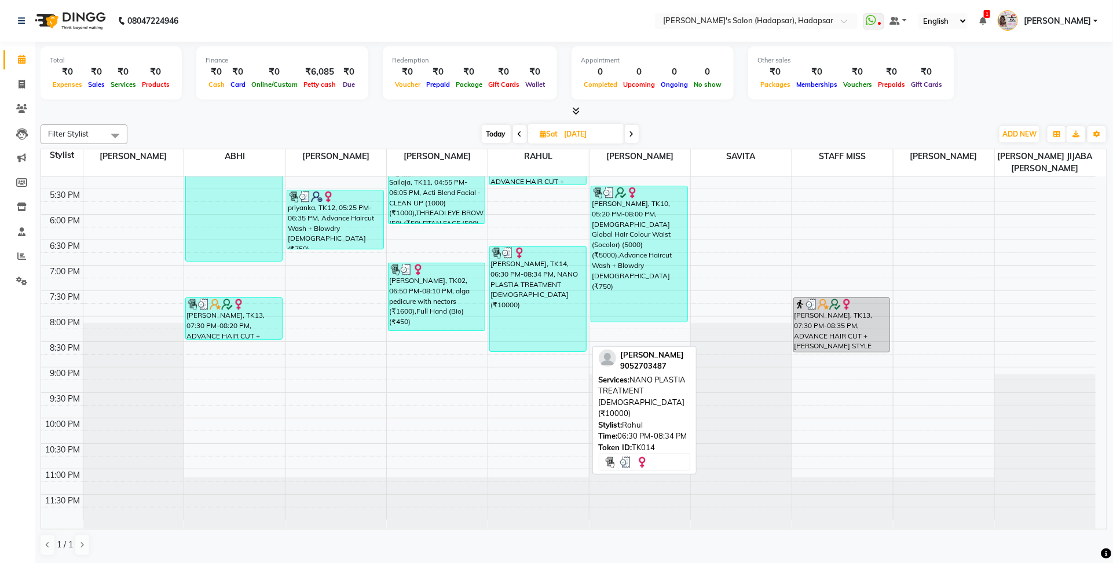
click at [554, 301] on div "[PERSON_NAME], TK14, 06:30 PM-08:34 PM, NANO PLASTIA TREATMENT [DEMOGRAPHIC_DAT…" at bounding box center [538, 299] width 96 height 105
select select "3"
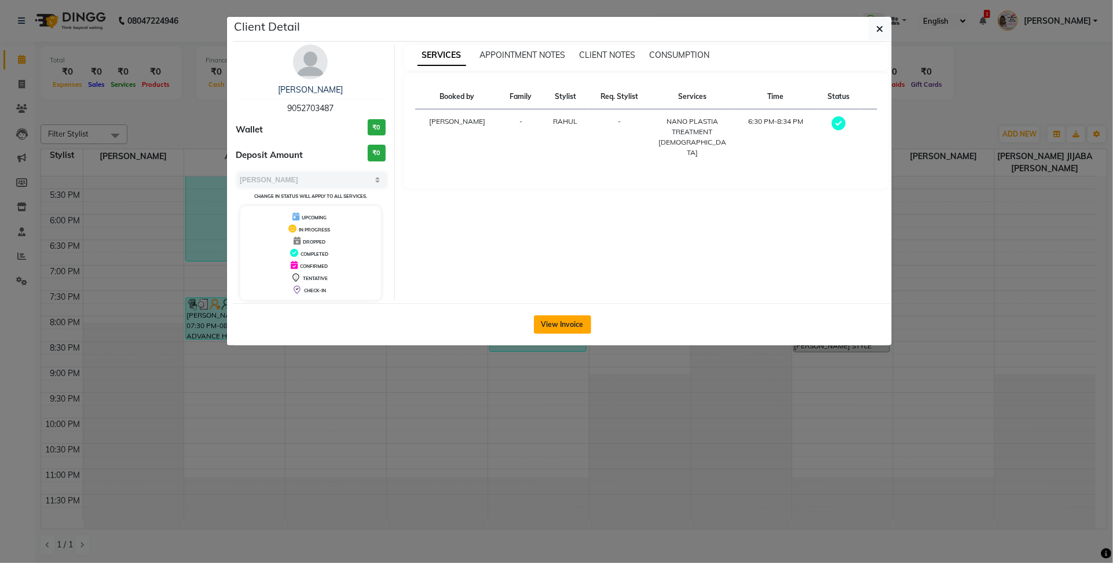
click at [552, 328] on button "View Invoice" at bounding box center [562, 325] width 57 height 19
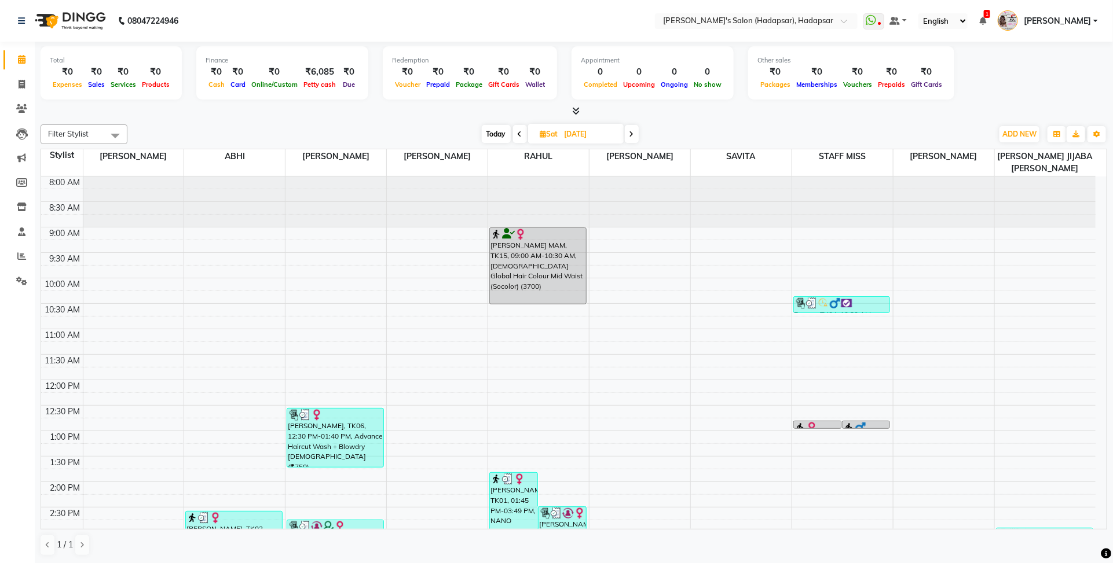
scroll to position [434, 0]
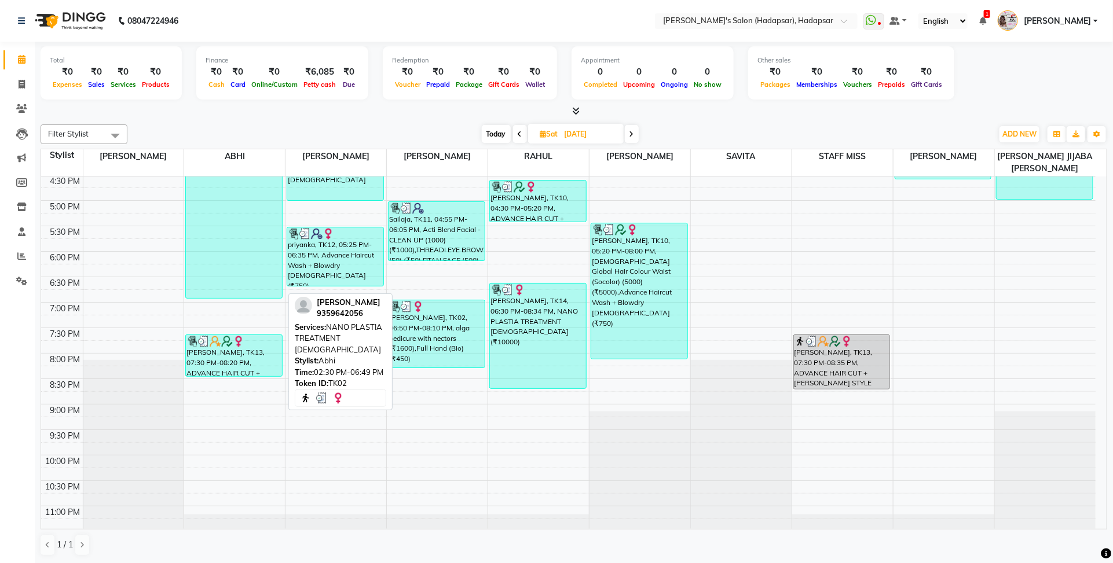
click at [255, 262] on div "[PERSON_NAME], TK02, 02:30 PM-06:49 PM, NANO PLASTIA TREATMENT [DEMOGRAPHIC_DAT…" at bounding box center [234, 188] width 96 height 221
select select "3"
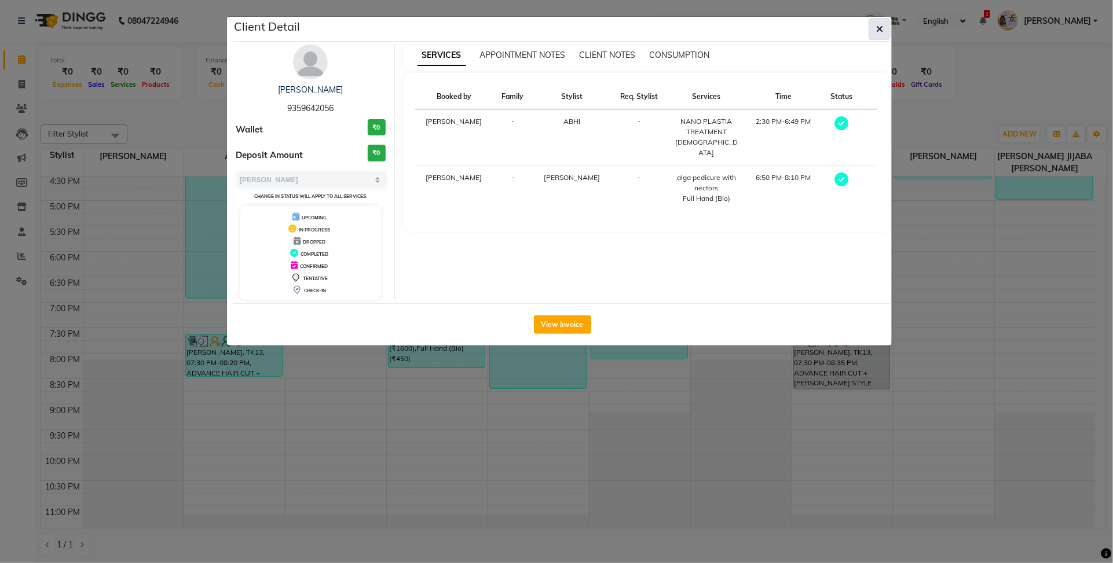
click at [881, 30] on icon "button" at bounding box center [879, 28] width 7 height 9
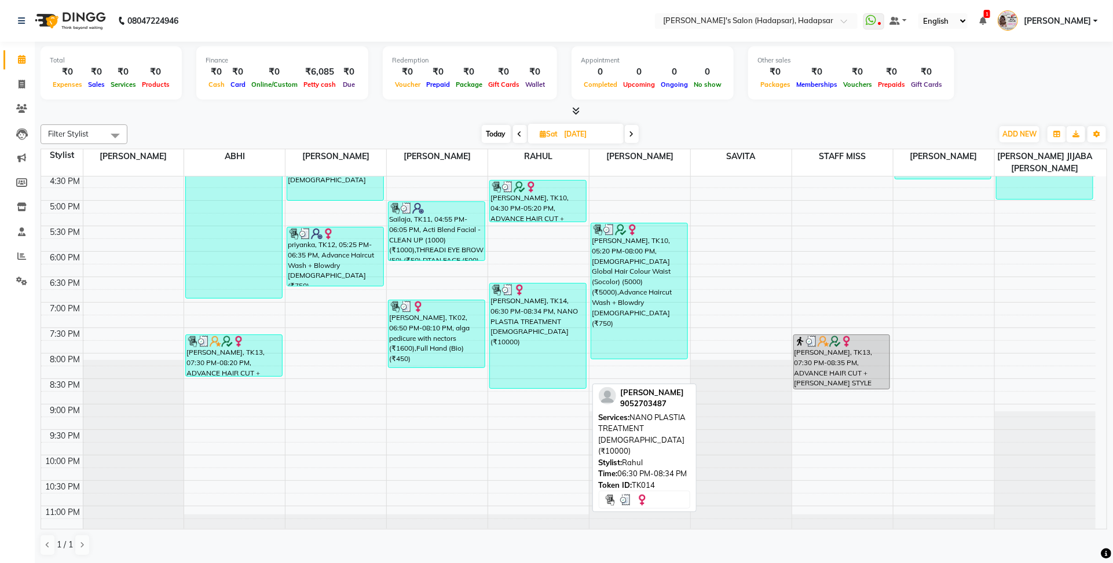
scroll to position [289, 0]
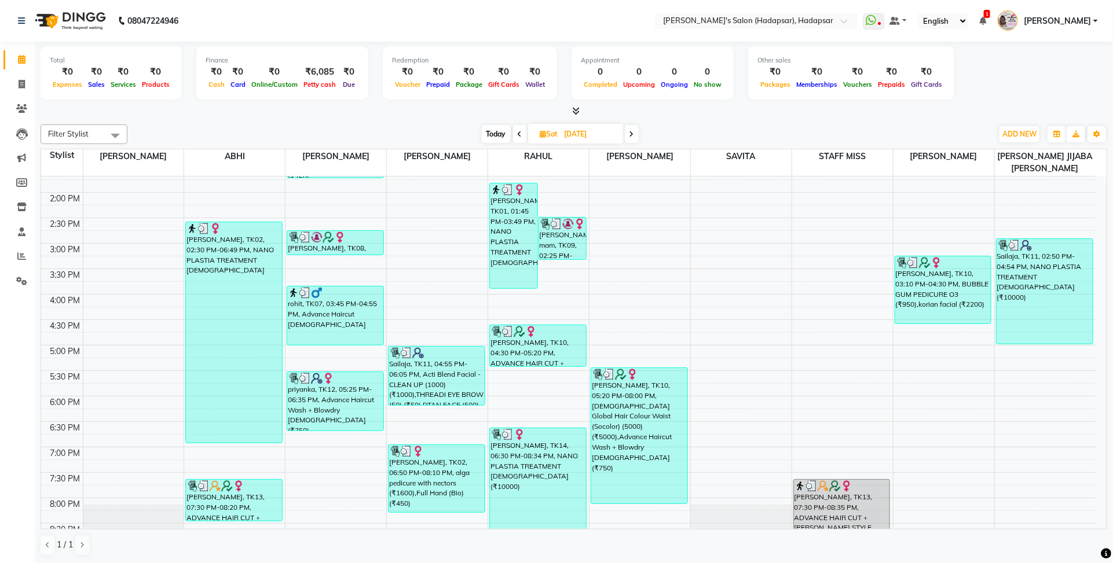
click at [521, 135] on icon at bounding box center [520, 134] width 5 height 7
type input "[DATE]"
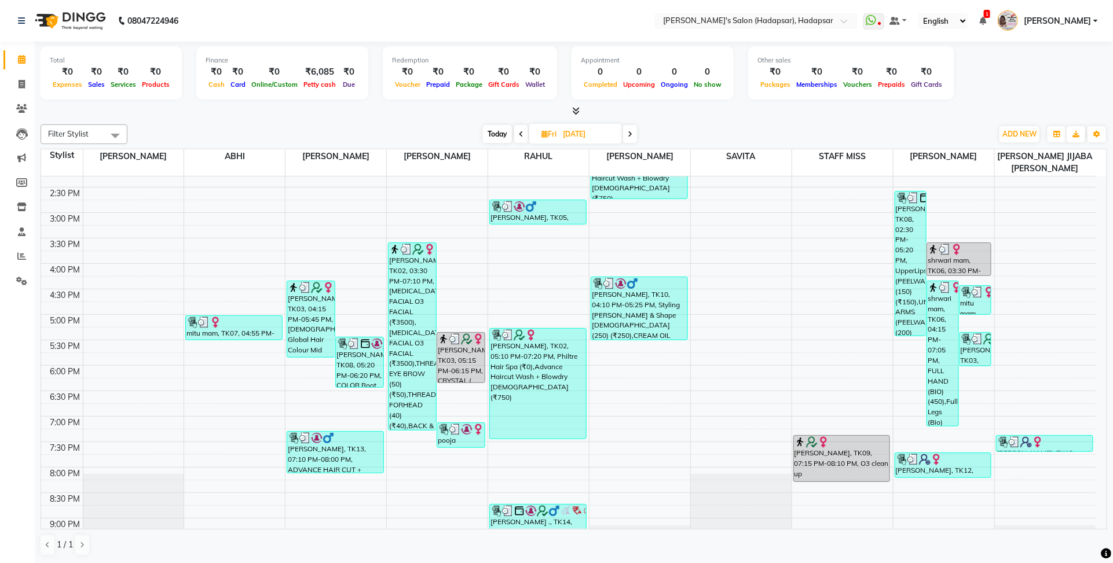
scroll to position [175, 0]
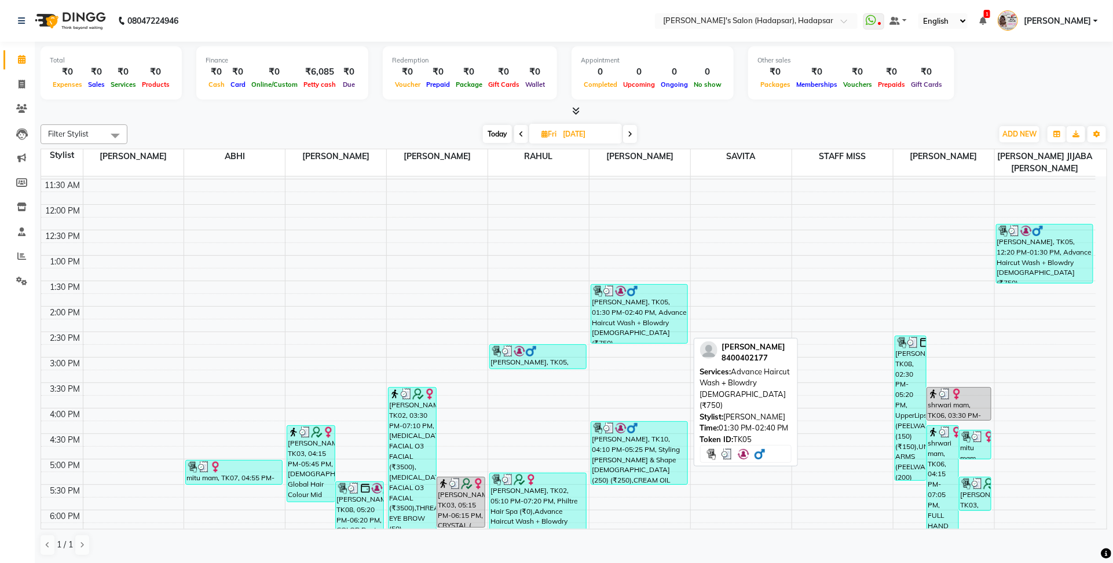
click at [679, 317] on div "[PERSON_NAME], TK05, 01:30 PM-02:40 PM, Advance Haircut Wash + Blowdry [DEMOGRA…" at bounding box center [639, 314] width 96 height 58
select select "3"
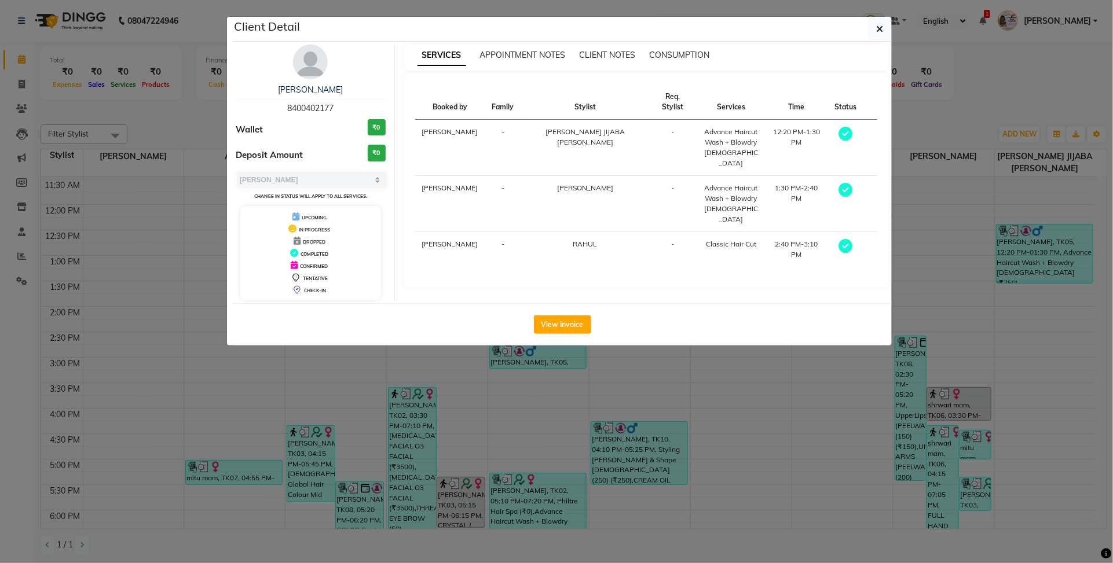
click at [719, 417] on ngb-modal-window "Client Detail [PERSON_NAME] 8400402177 Wallet ₹0 Deposit Amount ₹0 Select MARK …" at bounding box center [556, 281] width 1113 height 563
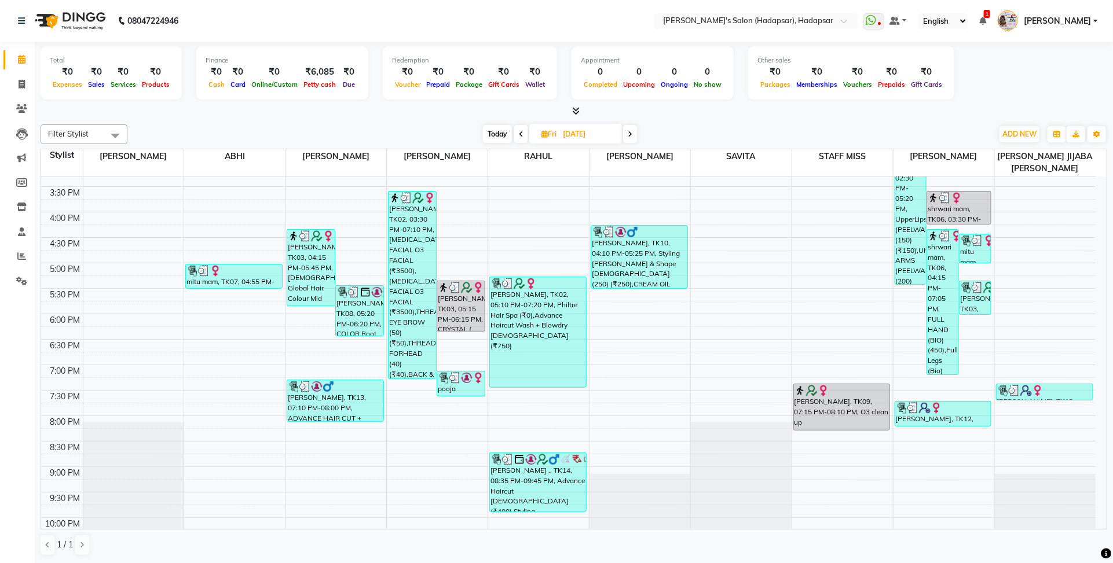
scroll to position [393, 0]
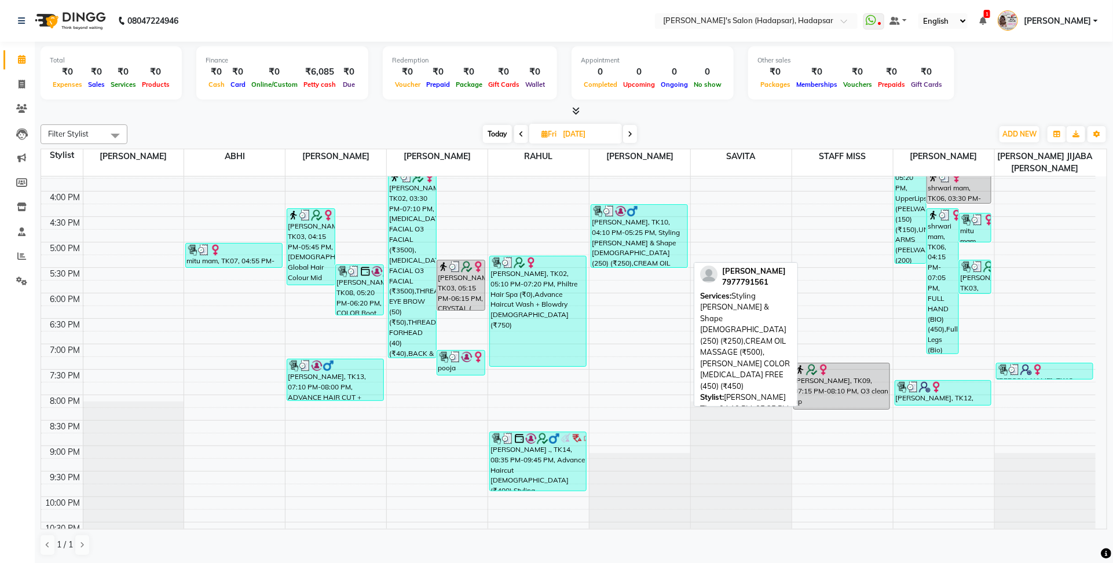
click at [672, 248] on div "[PERSON_NAME], TK10, 04:10 PM-05:25 PM, Styling [PERSON_NAME] & Shape [DEMOGRAP…" at bounding box center [639, 236] width 96 height 63
select select "3"
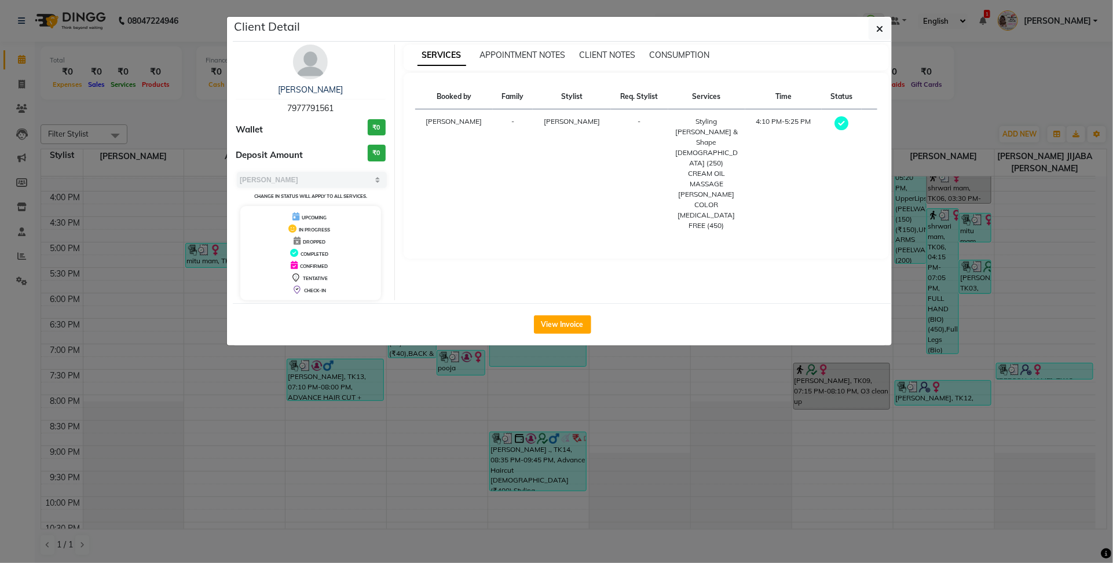
click at [650, 369] on ngb-modal-window "Client Detail [PERSON_NAME] 7977791561 Wallet ₹0 Deposit Amount ₹0 Select MARK …" at bounding box center [556, 281] width 1113 height 563
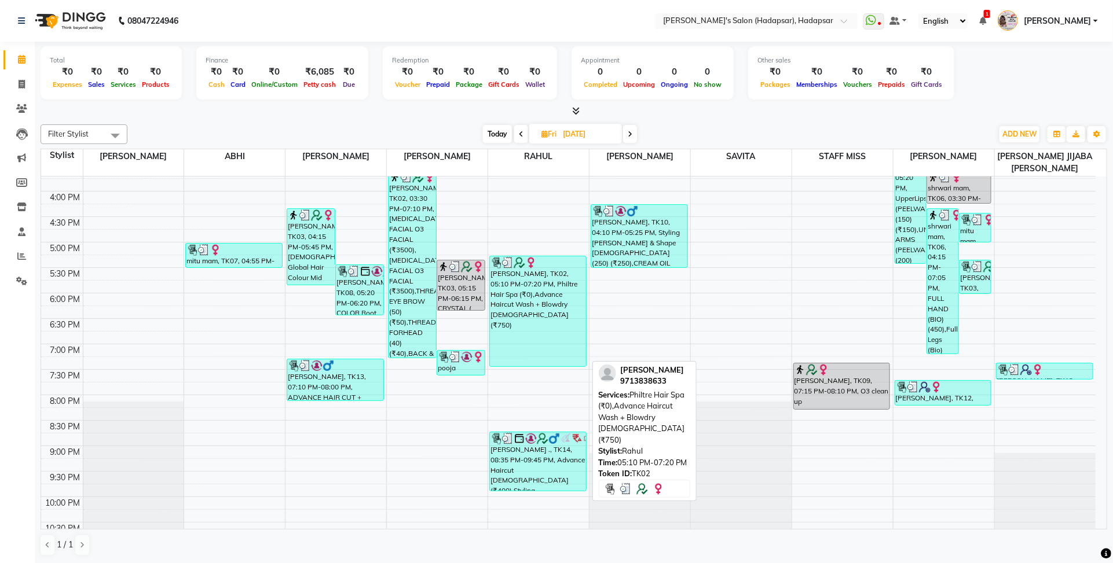
click at [551, 322] on div "[PERSON_NAME], TK02, 05:10 PM-07:20 PM, Philtre Hair Spa (₹0),Advance Haircut W…" at bounding box center [538, 311] width 96 height 110
select select "3"
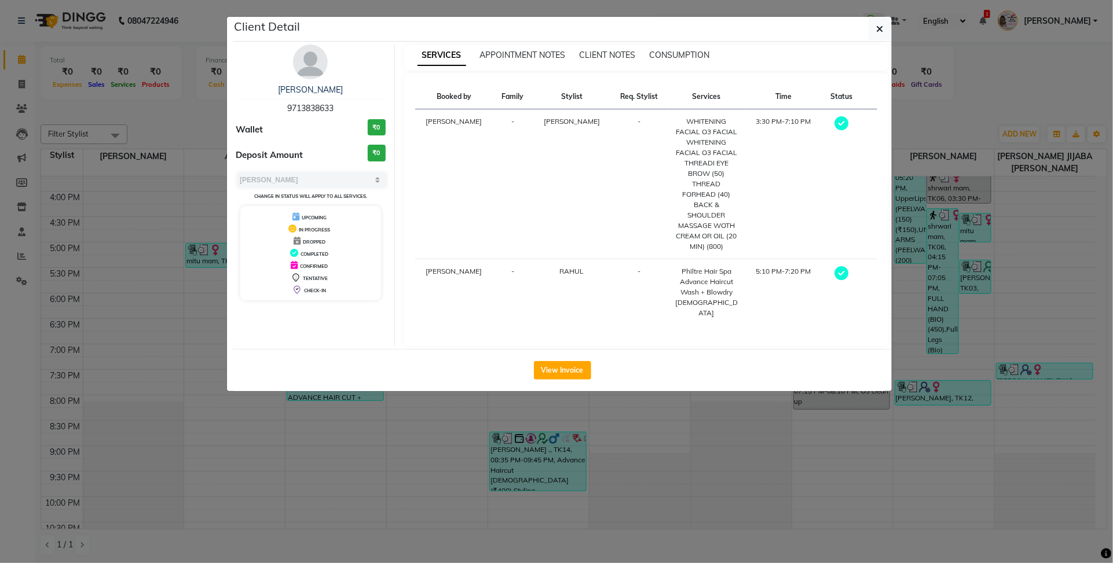
click at [659, 395] on ngb-modal-window "Client Detail [PERSON_NAME] 9713838633 Wallet ₹0 Deposit Amount ₹0 Select MARK …" at bounding box center [556, 281] width 1113 height 563
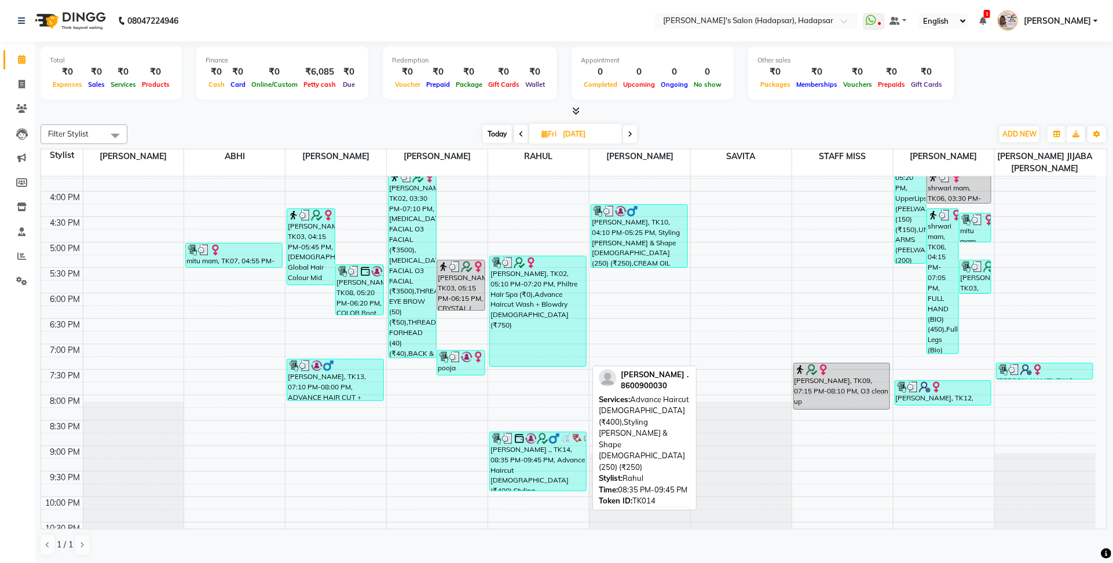
click at [578, 450] on div "[PERSON_NAME] ., TK14, 08:35 PM-09:45 PM, Advance Haircut [DEMOGRAPHIC_DATA] (₹…" at bounding box center [538, 461] width 96 height 58
select select "3"
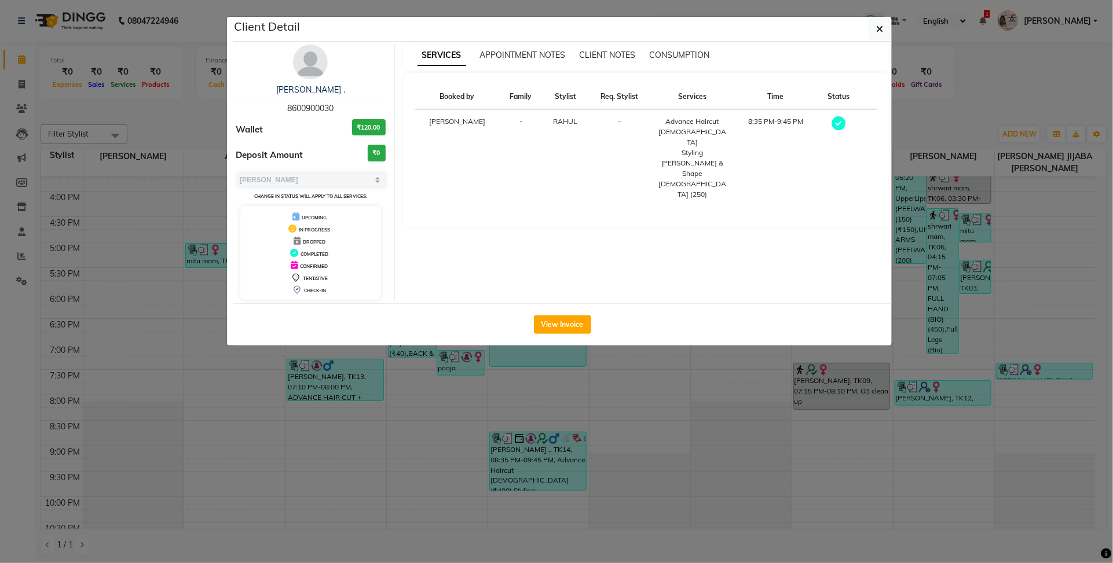
click at [708, 433] on ngb-modal-window "Client Detail [PERSON_NAME] . 8600900030 Wallet ₹120.00 Deposit Amount ₹0 Selec…" at bounding box center [556, 281] width 1113 height 563
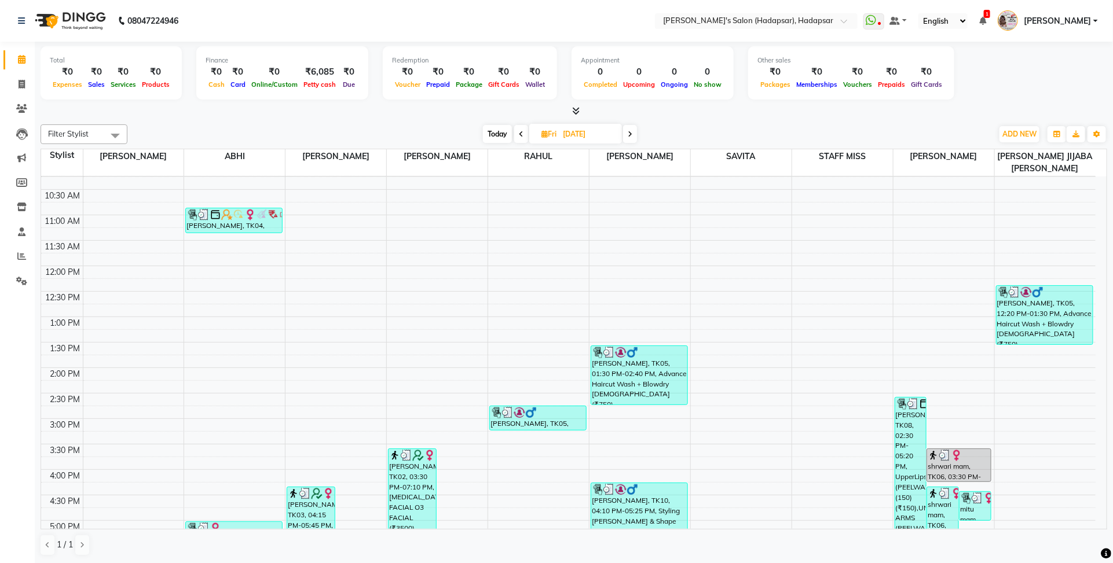
scroll to position [103, 0]
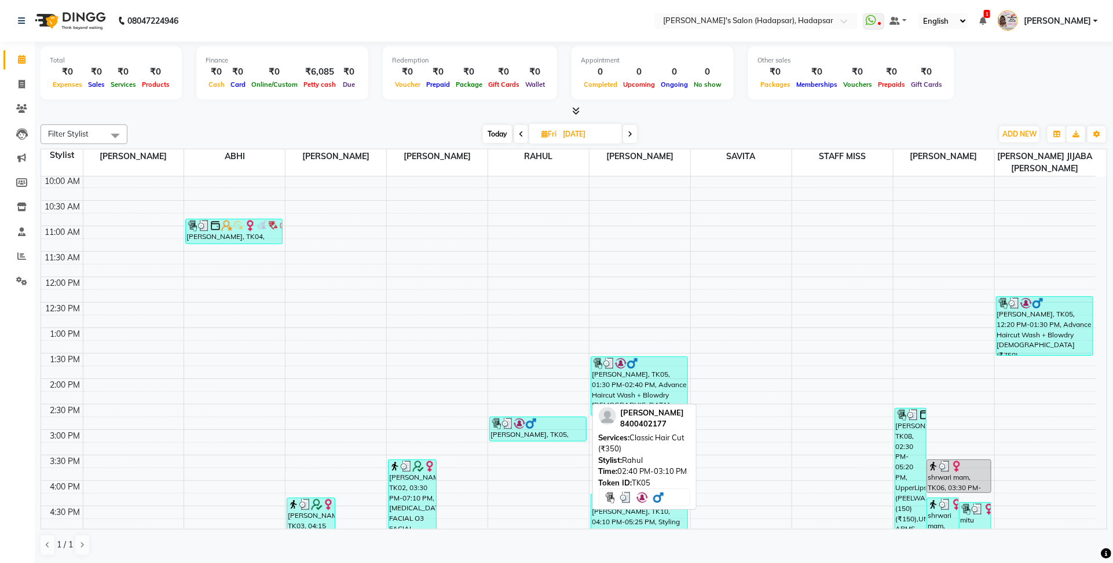
click at [553, 421] on div at bounding box center [537, 424] width 95 height 12
select select "3"
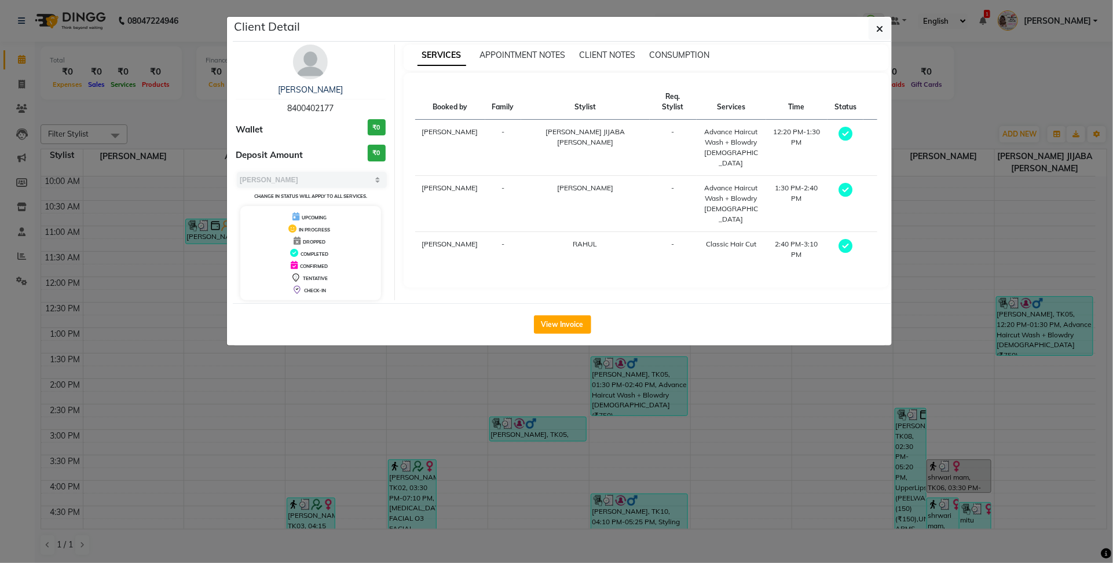
click at [664, 399] on ngb-modal-window "Client Detail [PERSON_NAME] 8400402177 Wallet ₹0 Deposit Amount ₹0 Select MARK …" at bounding box center [556, 281] width 1113 height 563
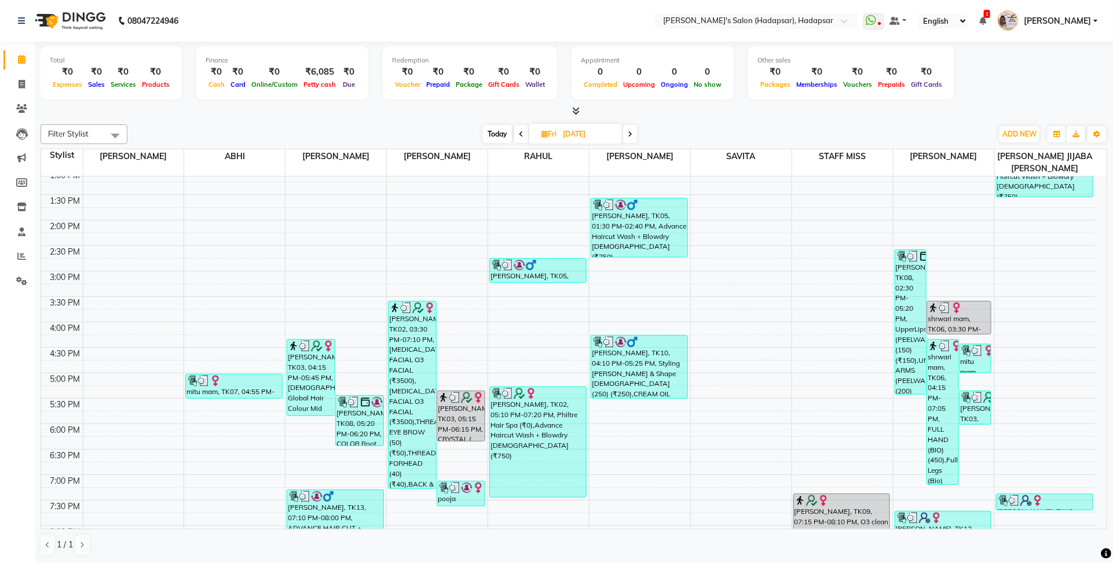
scroll to position [255, 0]
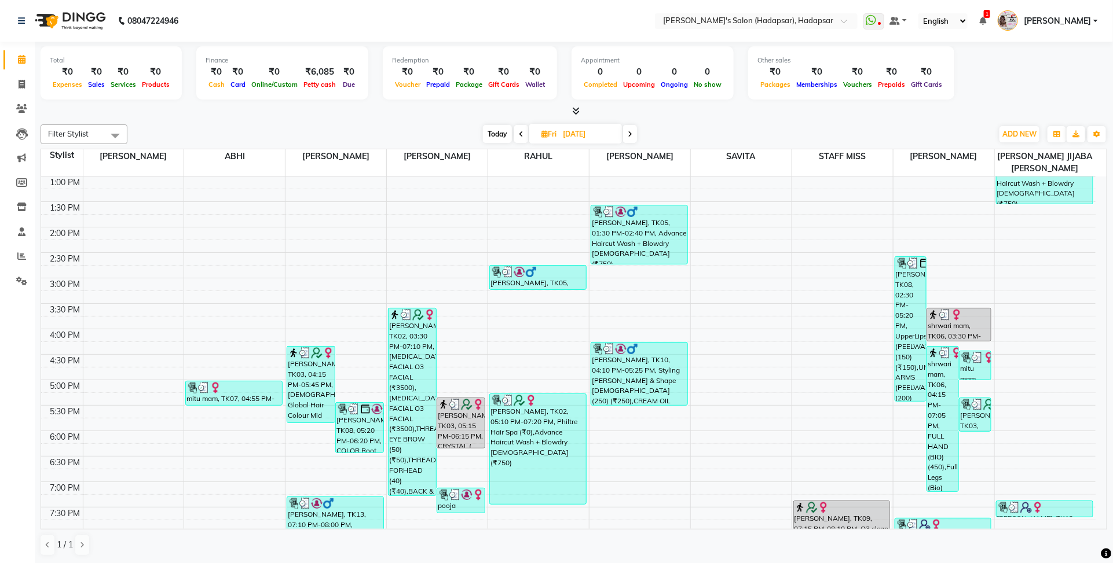
click at [517, 131] on span at bounding box center [521, 134] width 14 height 18
type input "[DATE]"
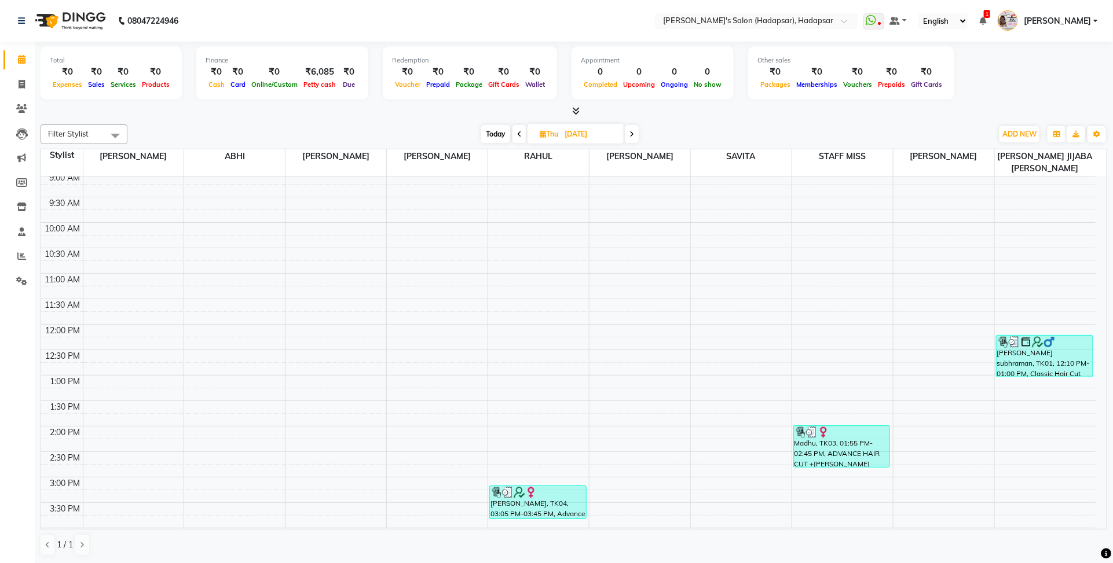
scroll to position [0, 0]
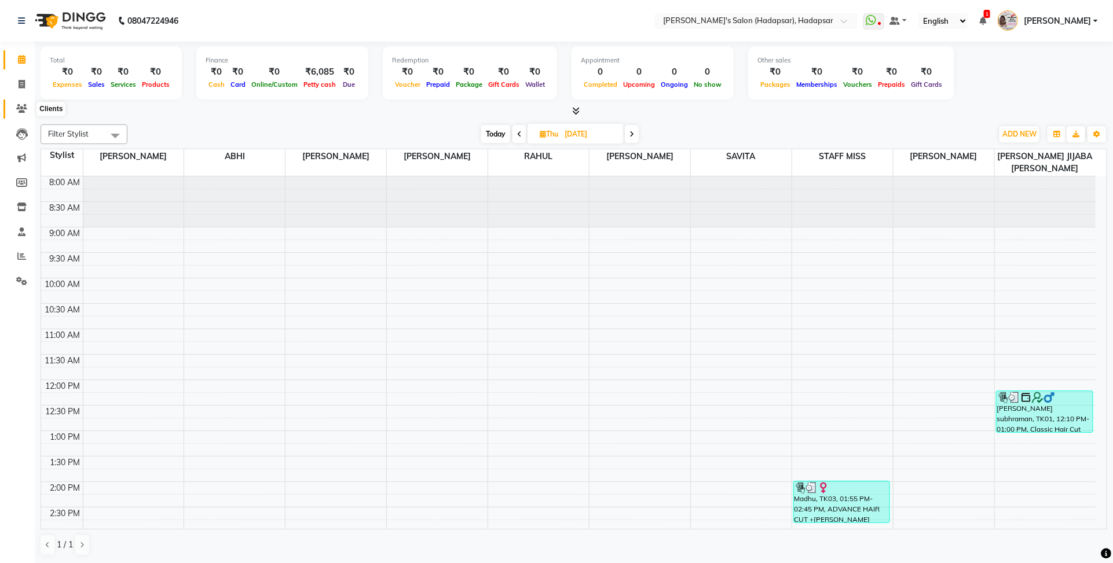
click at [19, 107] on icon at bounding box center [21, 108] width 11 height 9
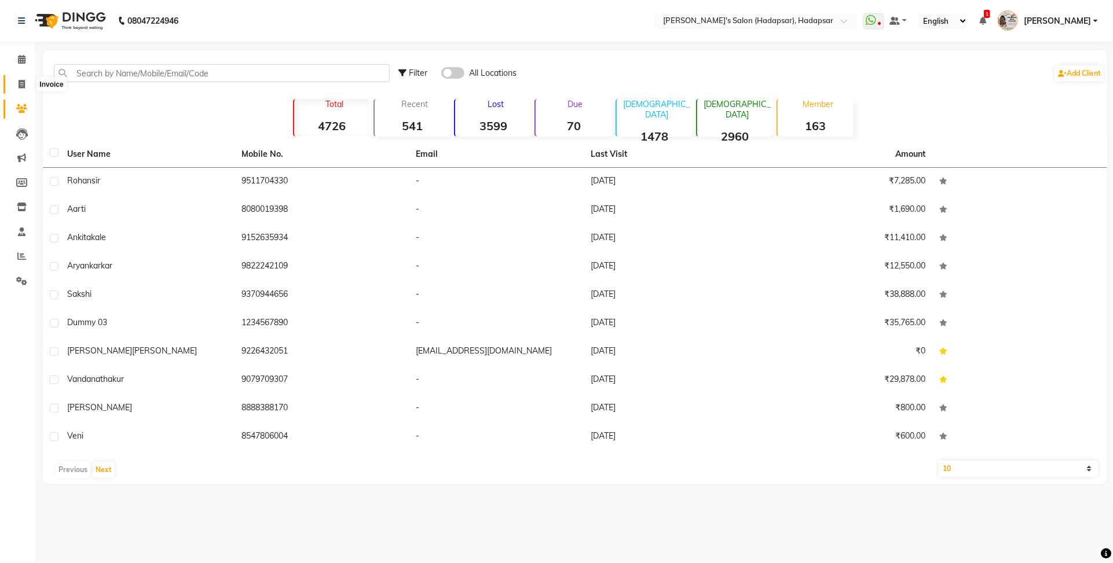
click at [21, 78] on span at bounding box center [22, 84] width 20 height 13
select select "108"
select select "service"
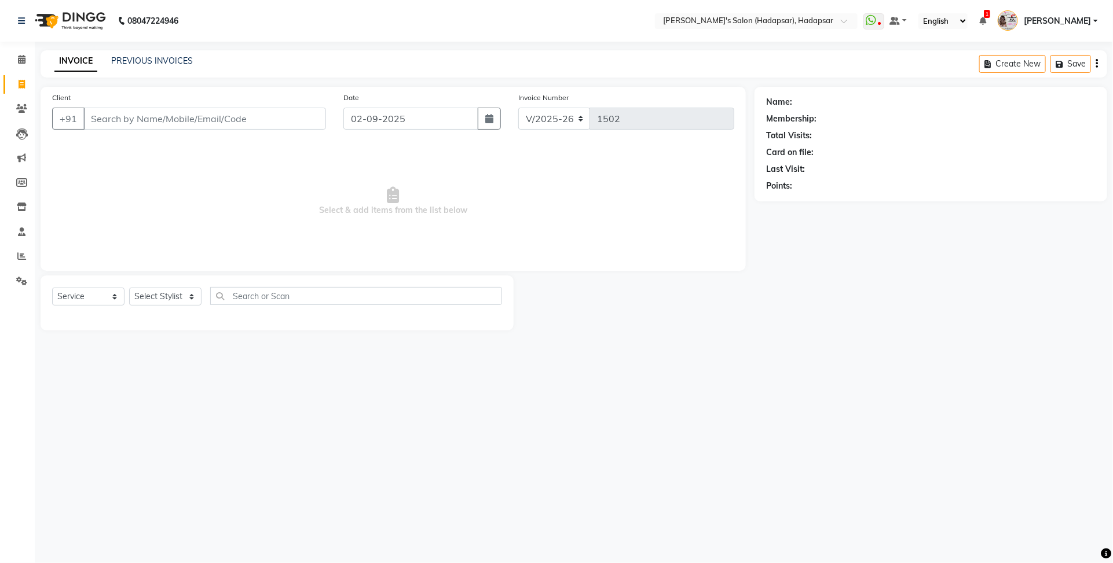
select select "9451"
